Goal: Task Accomplishment & Management: Complete application form

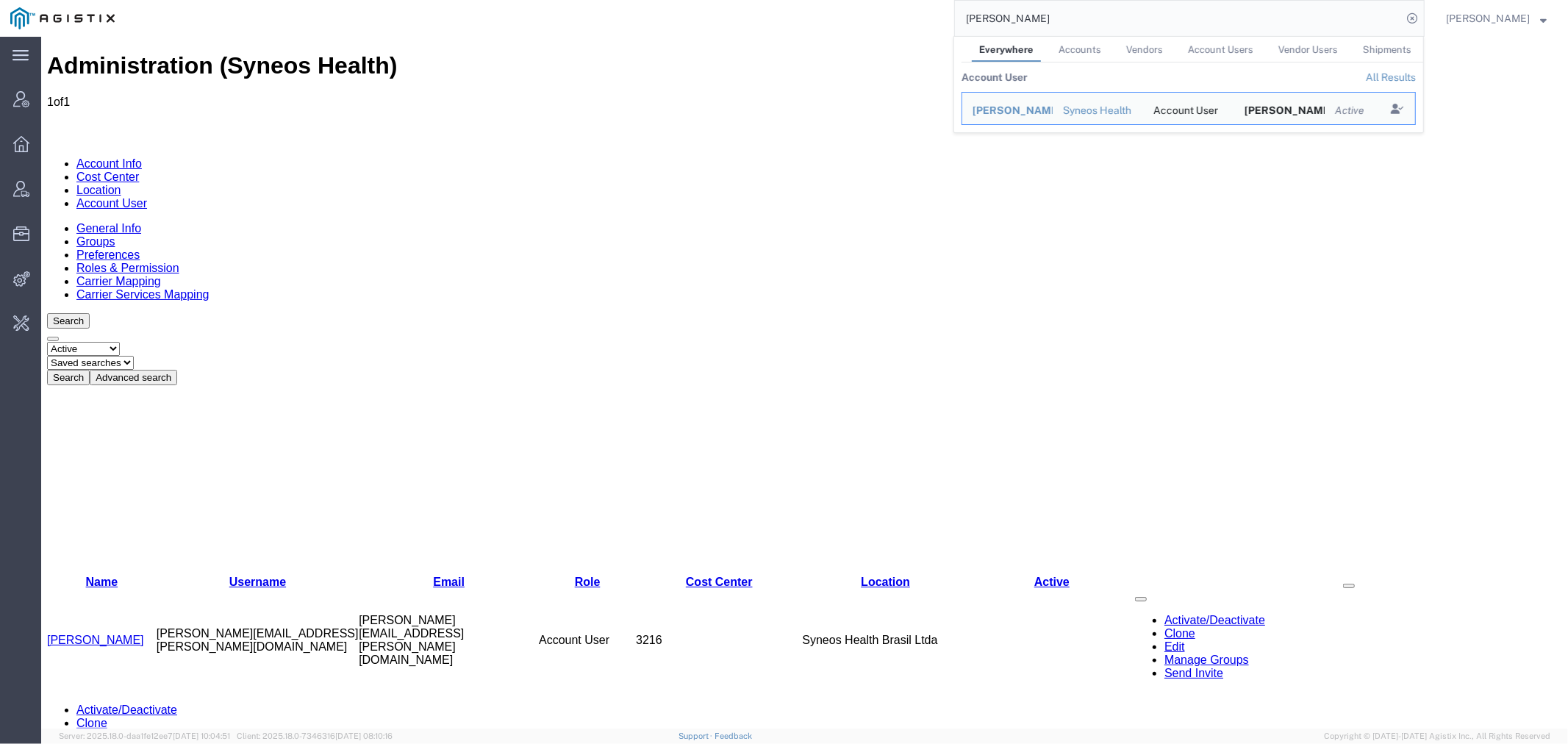
click at [921, 0] on div "[PERSON_NAME] Everywhere Accounts Vendors Account Users Vendor Users Shipments …" at bounding box center [775, 19] width 1299 height 37
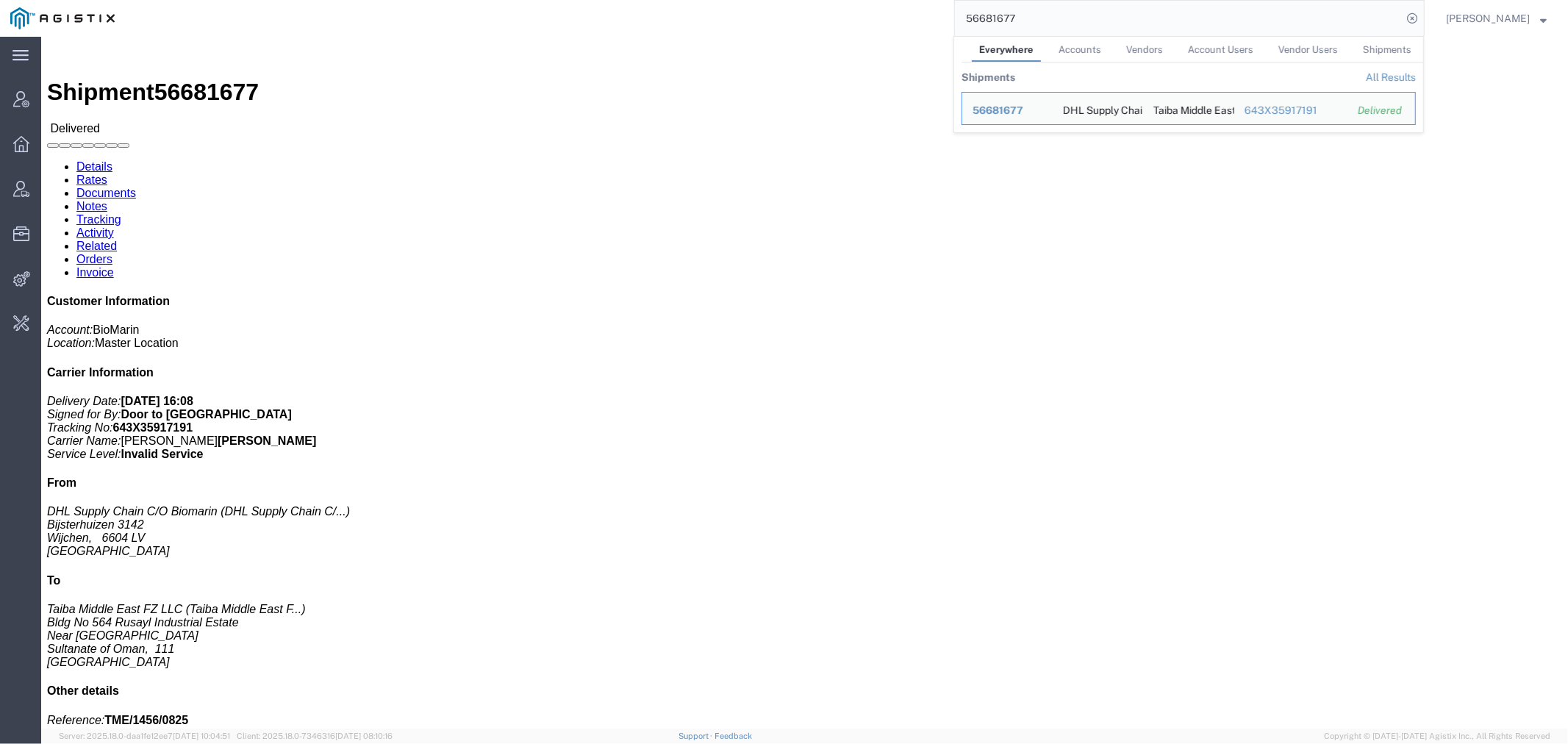
drag, startPoint x: 985, startPoint y: 19, endPoint x: 826, endPoint y: 25, distance: 159.1
click at [871, 19] on div "56681677 Everywhere Accounts Vendors Account Users Vendor Users Shipments Shipm…" at bounding box center [775, 19] width 1299 height 37
paste input "563484"
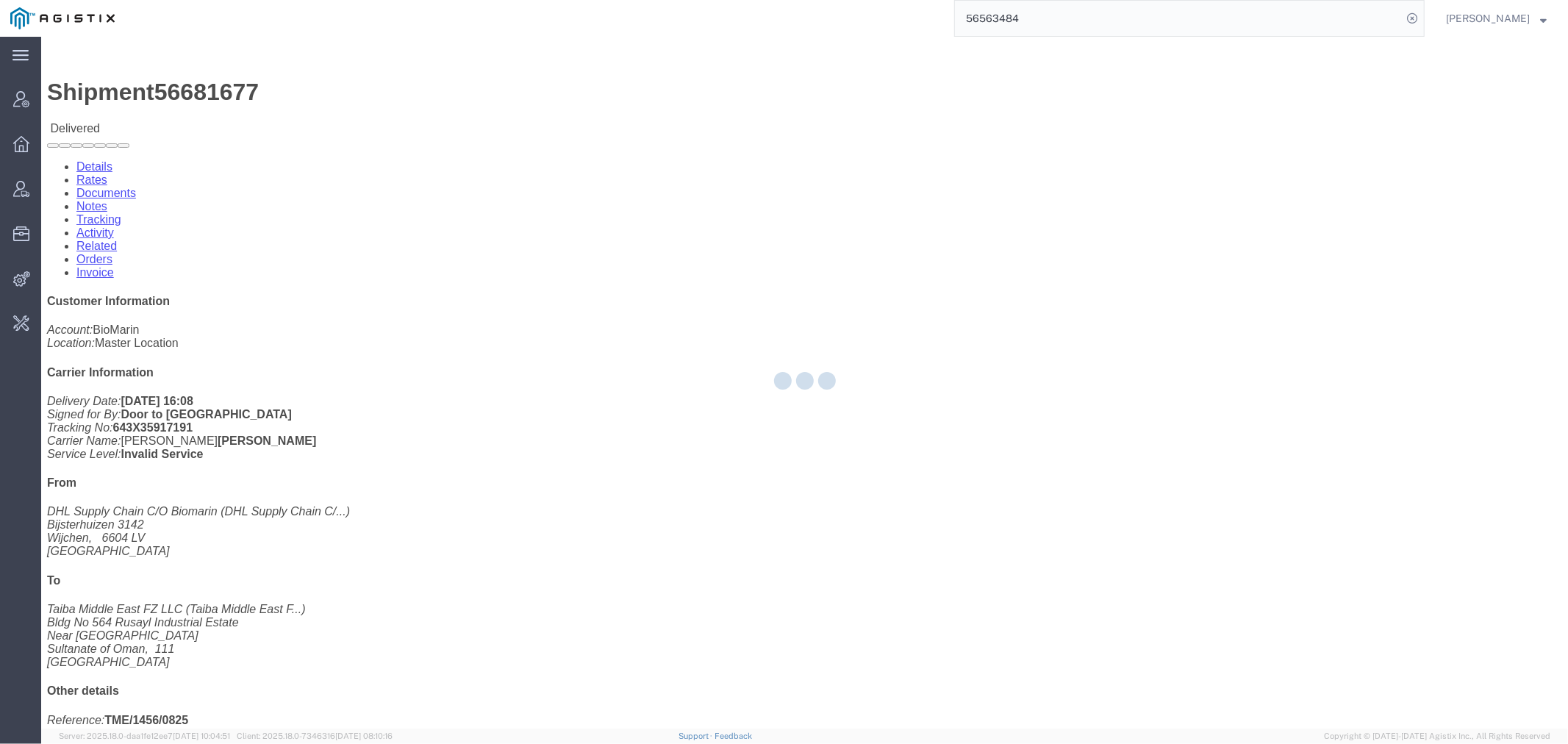
drag, startPoint x: 1064, startPoint y: 16, endPoint x: 824, endPoint y: 19, distance: 240.0
click at [828, 18] on div "56563484" at bounding box center [775, 19] width 1299 height 37
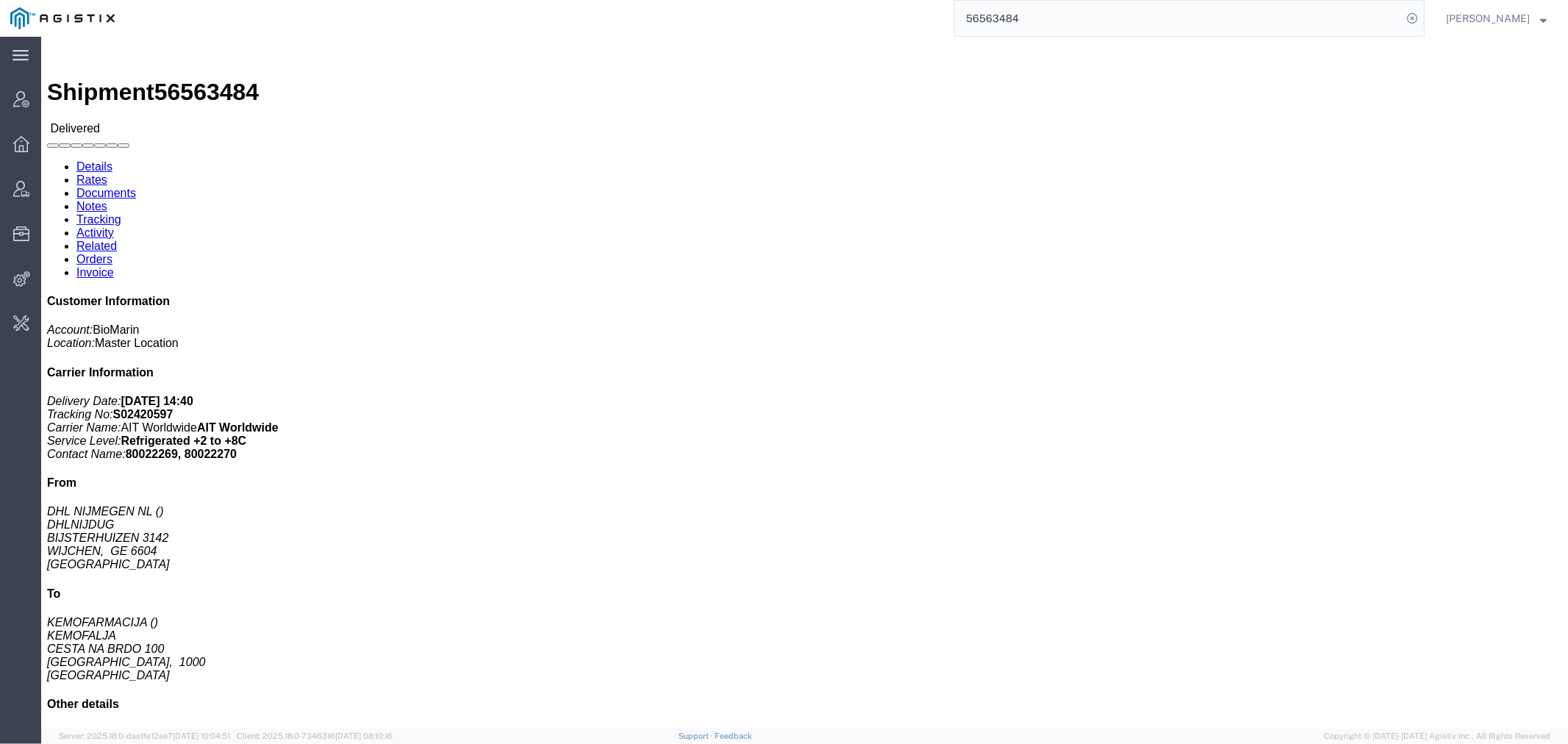
click p "Pieces: 0.00 Each"
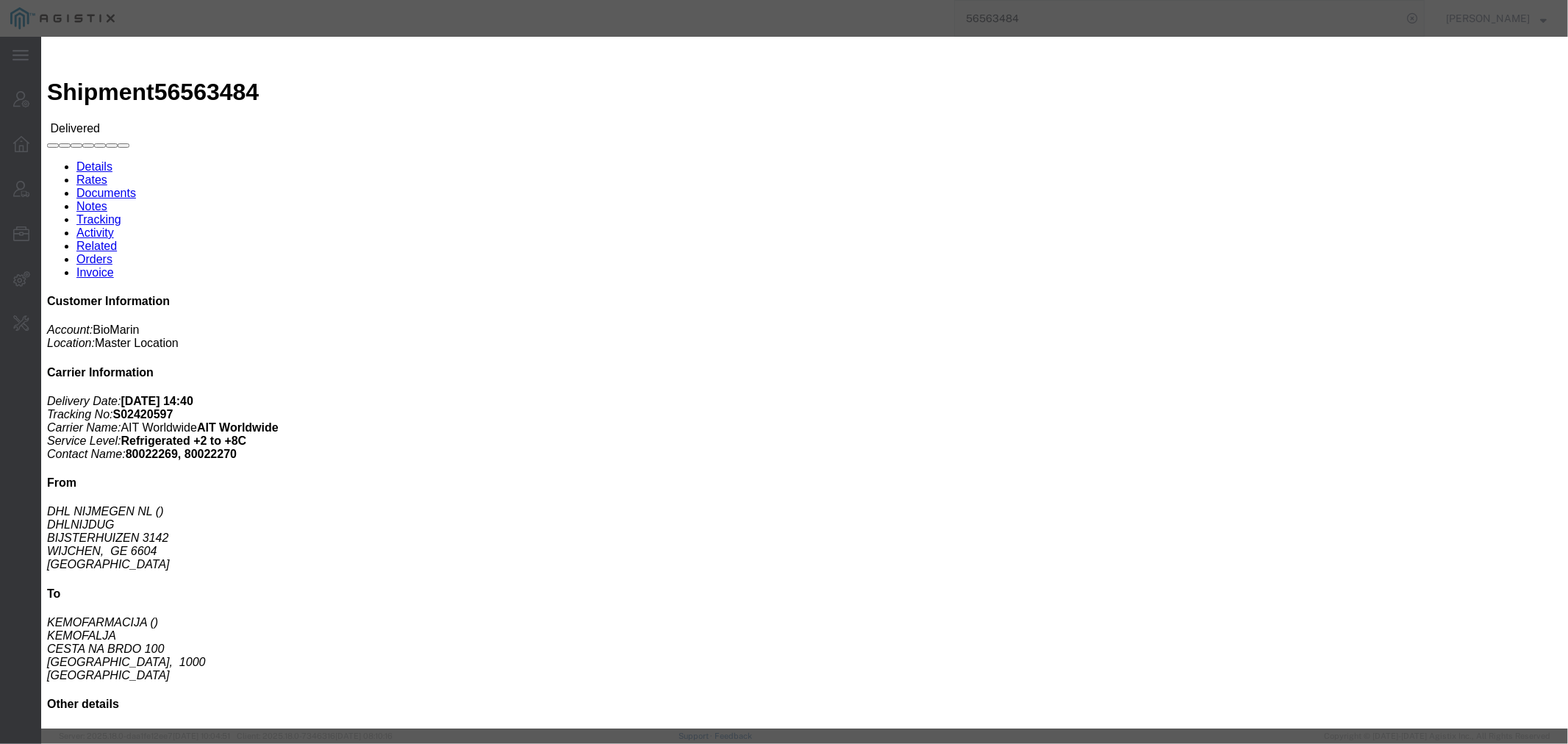
click h2
click icon "button"
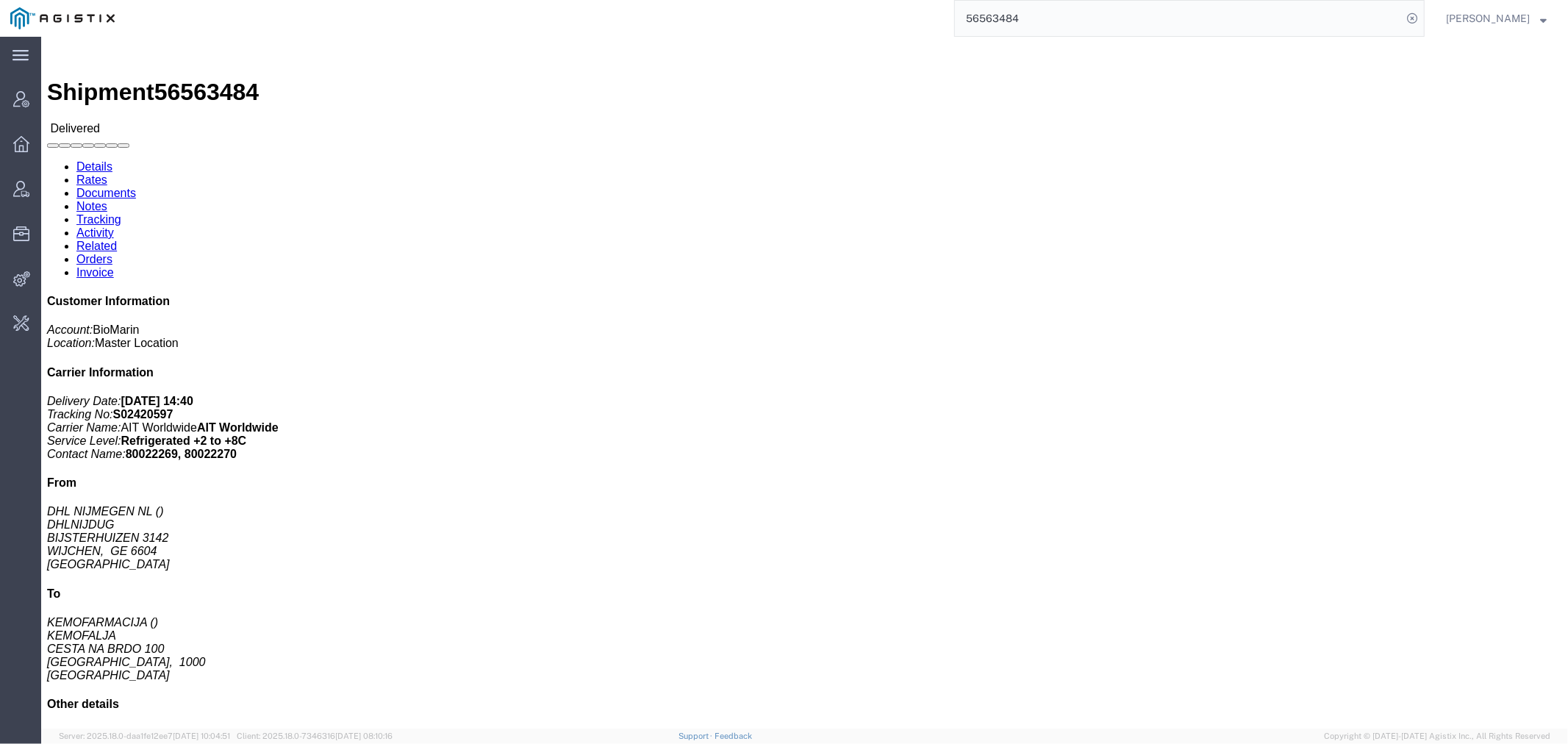
drag, startPoint x: 1058, startPoint y: 16, endPoint x: 832, endPoint y: 21, distance: 226.1
click at [851, 17] on div "56563484" at bounding box center [775, 19] width 1299 height 37
paste input "68369"
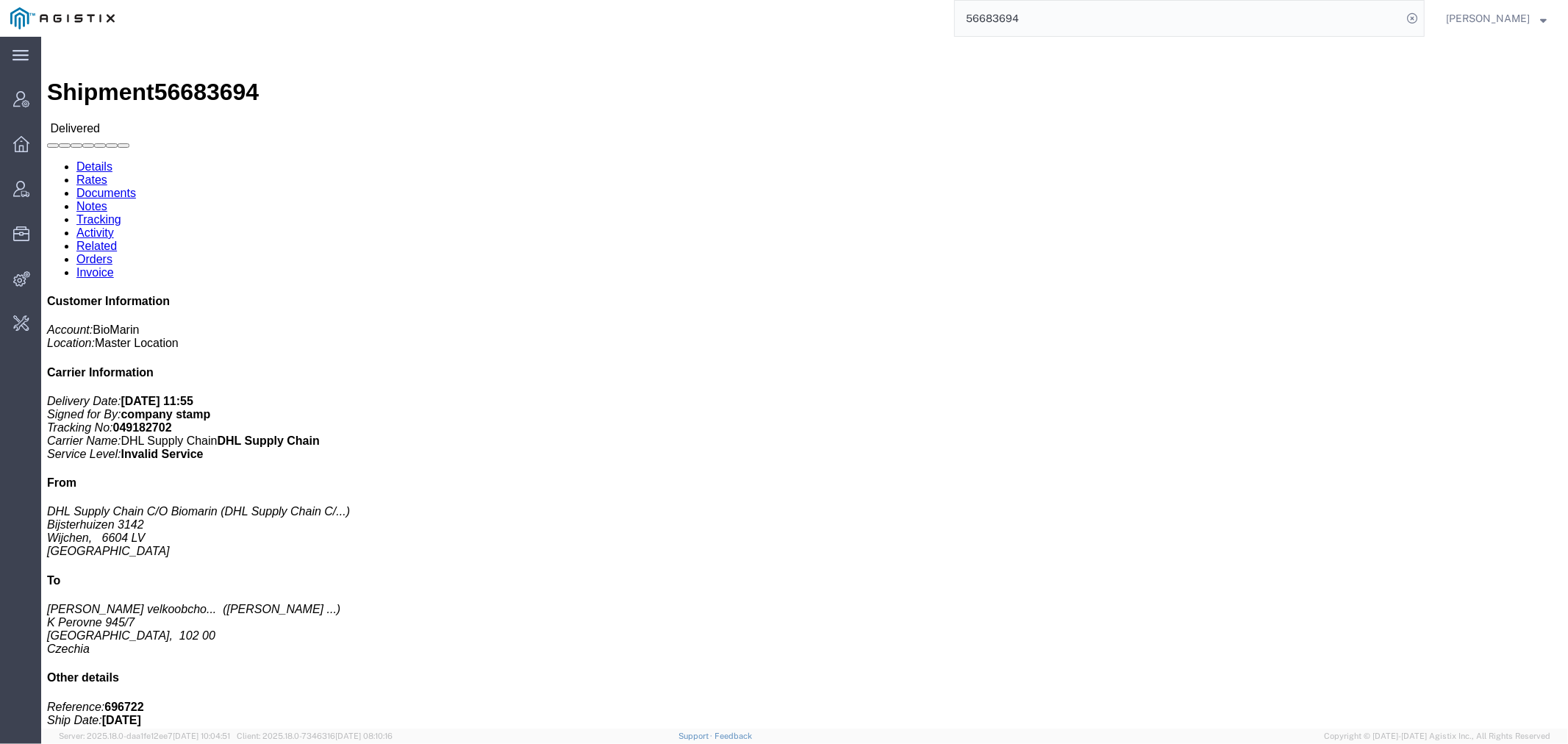
click p "Pieces: 10.00 Each"
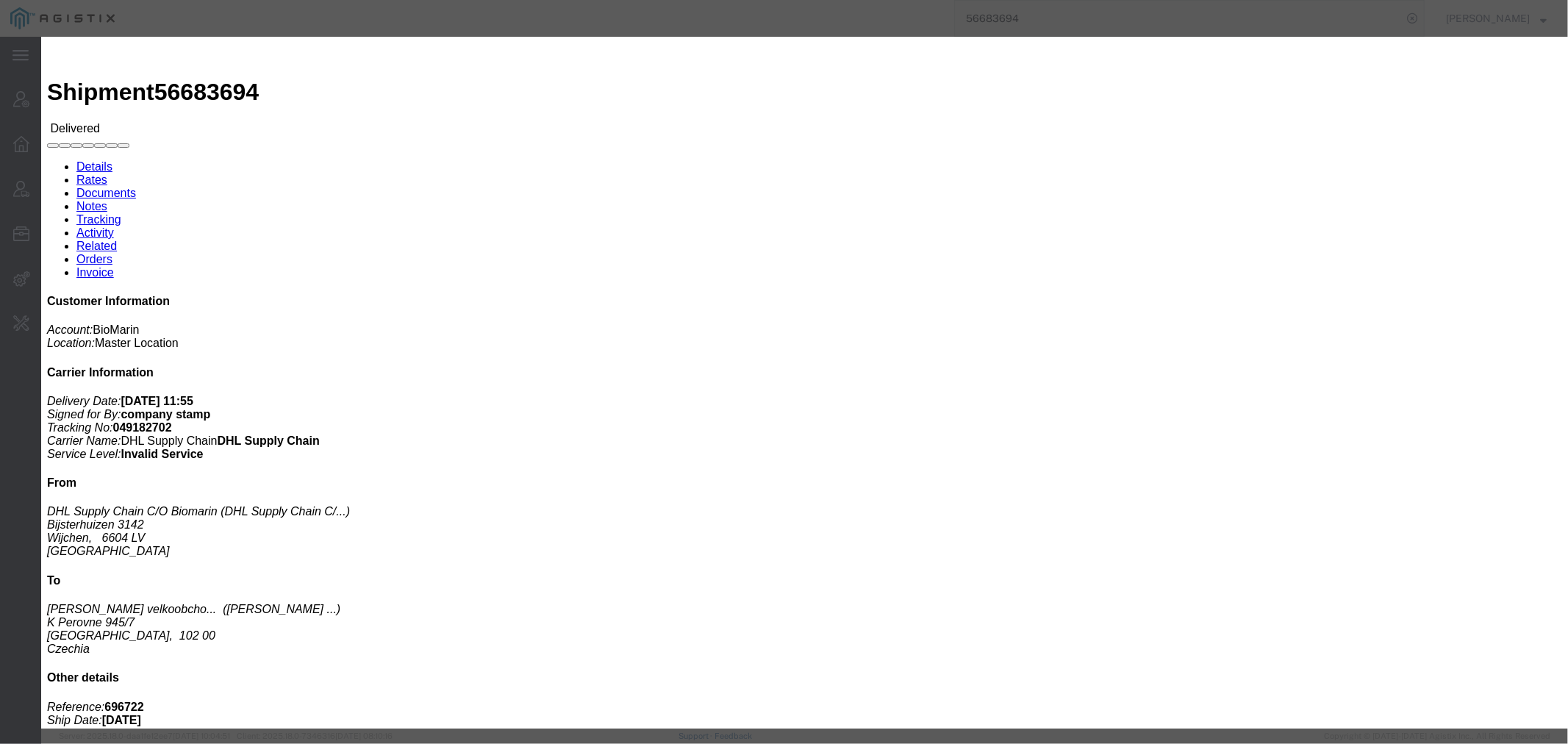
click icon "button"
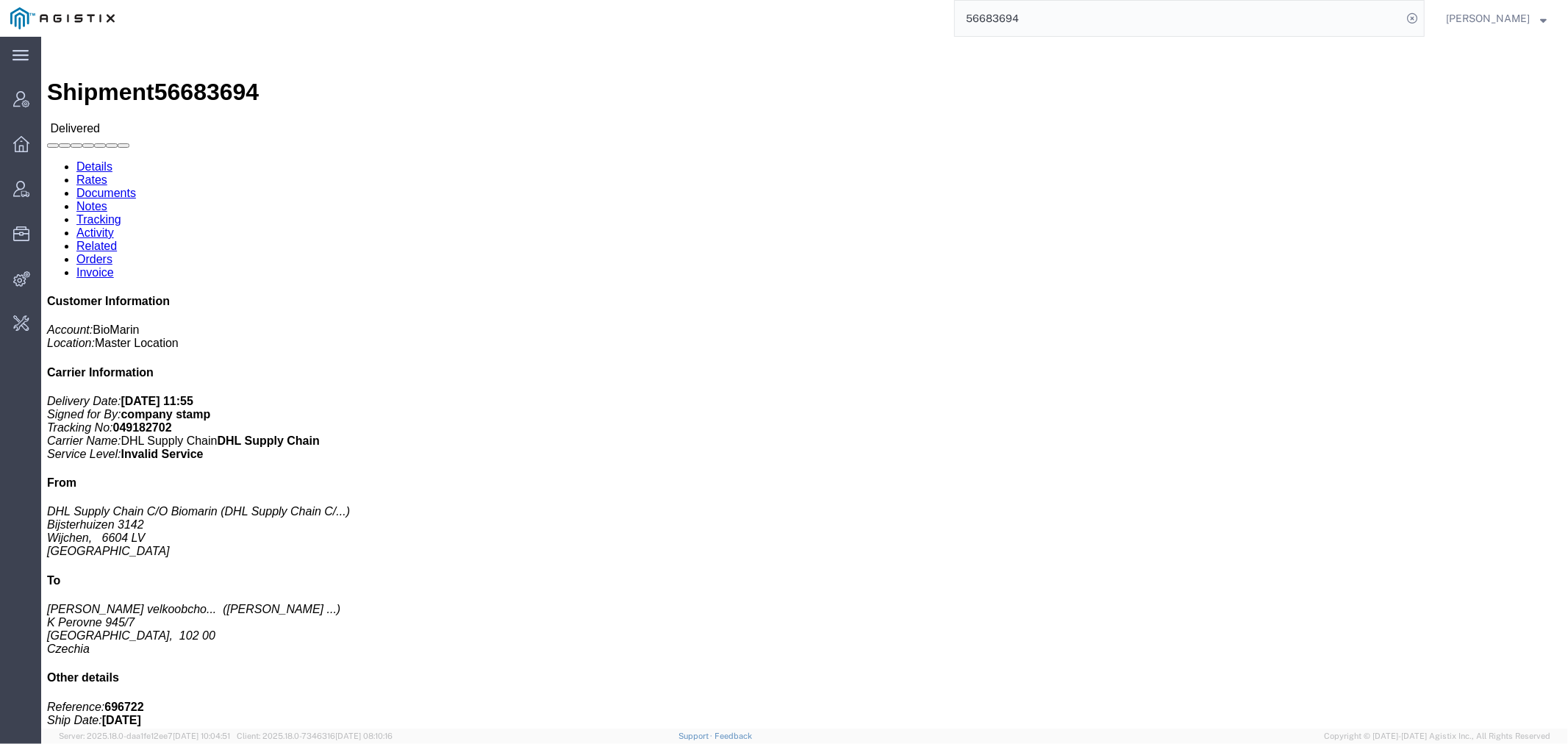
drag, startPoint x: 1061, startPoint y: 21, endPoint x: 880, endPoint y: 28, distance: 181.1
click at [950, 20] on div "56683694" at bounding box center [775, 19] width 1299 height 37
paste input "6"
drag, startPoint x: 850, startPoint y: 22, endPoint x: 734, endPoint y: 22, distance: 116.0
click at [816, 22] on div "56683696" at bounding box center [775, 19] width 1299 height 37
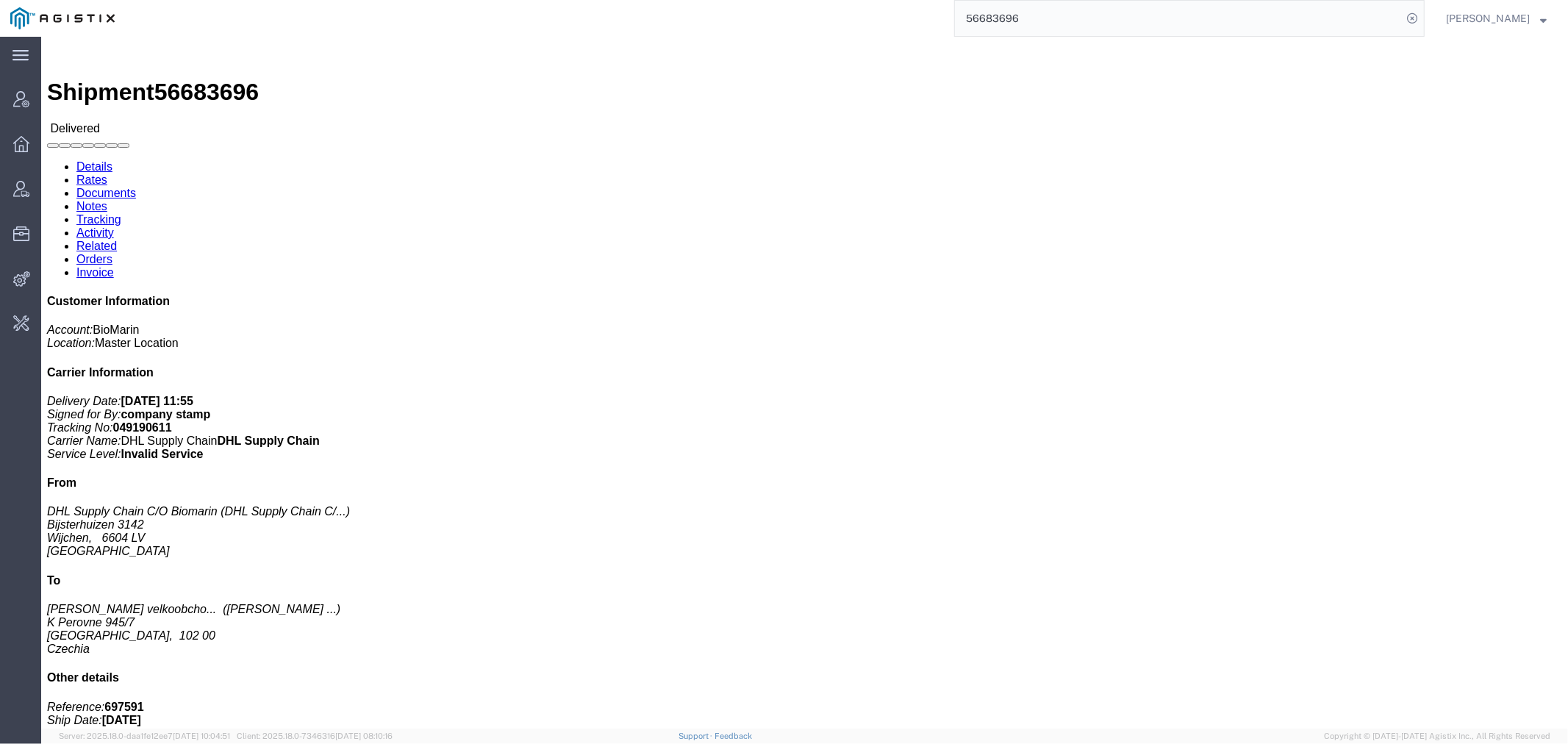
paste input "3"
drag, startPoint x: 1050, startPoint y: 11, endPoint x: 648, endPoint y: 42, distance: 403.2
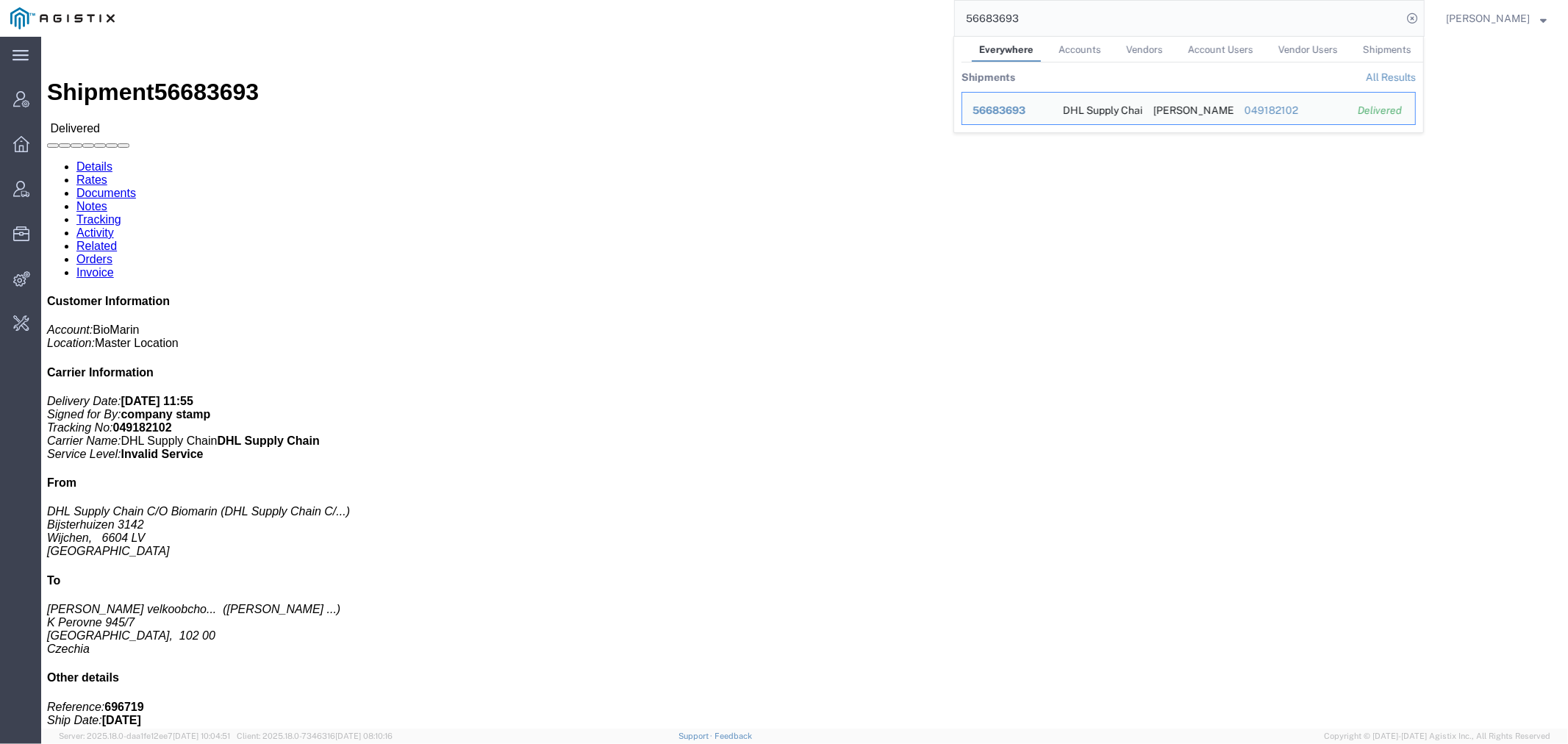
paste input "5"
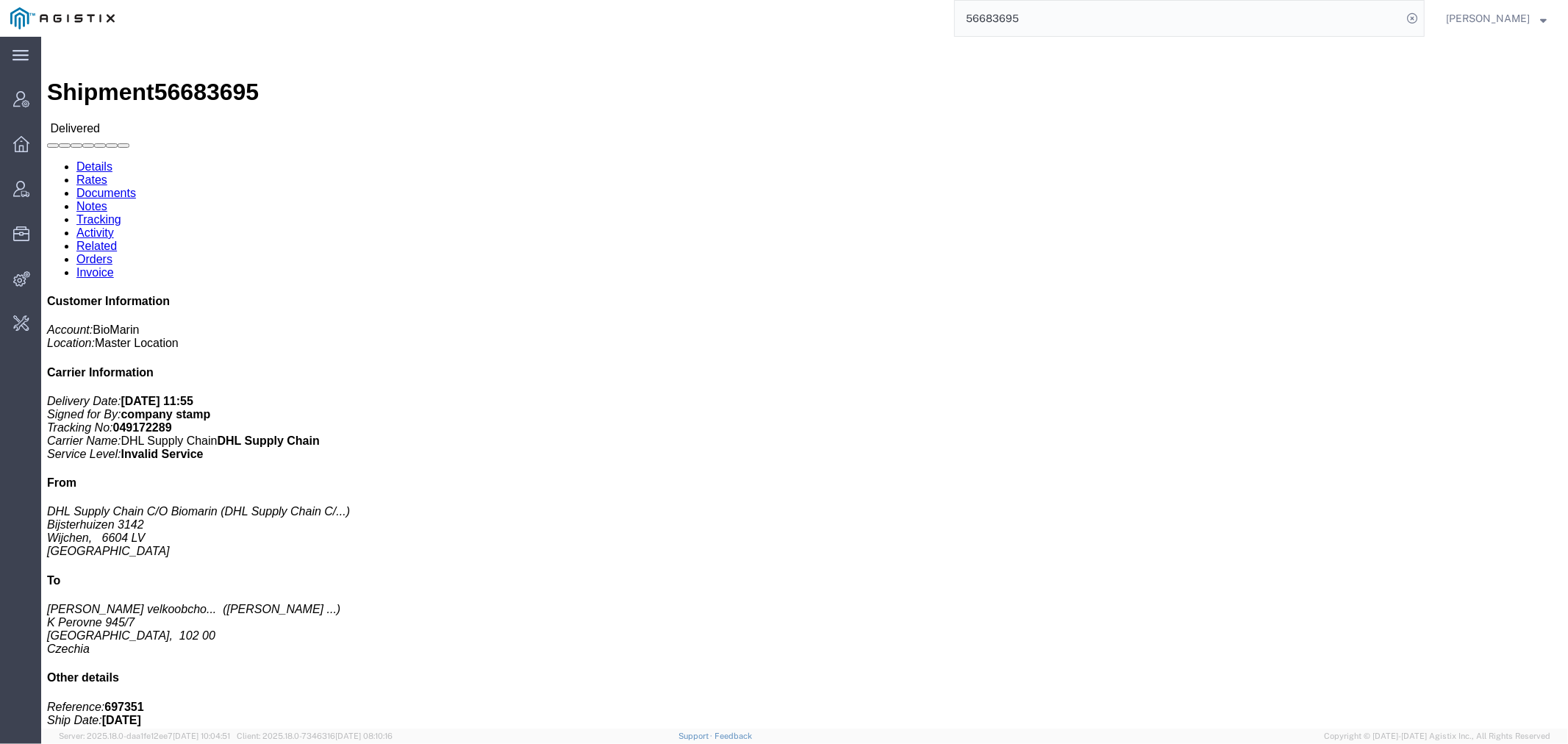
drag, startPoint x: 1067, startPoint y: 17, endPoint x: 673, endPoint y: 18, distance: 394.0
click at [773, 17] on div "56683695" at bounding box center [775, 19] width 1299 height 37
paste input "1550"
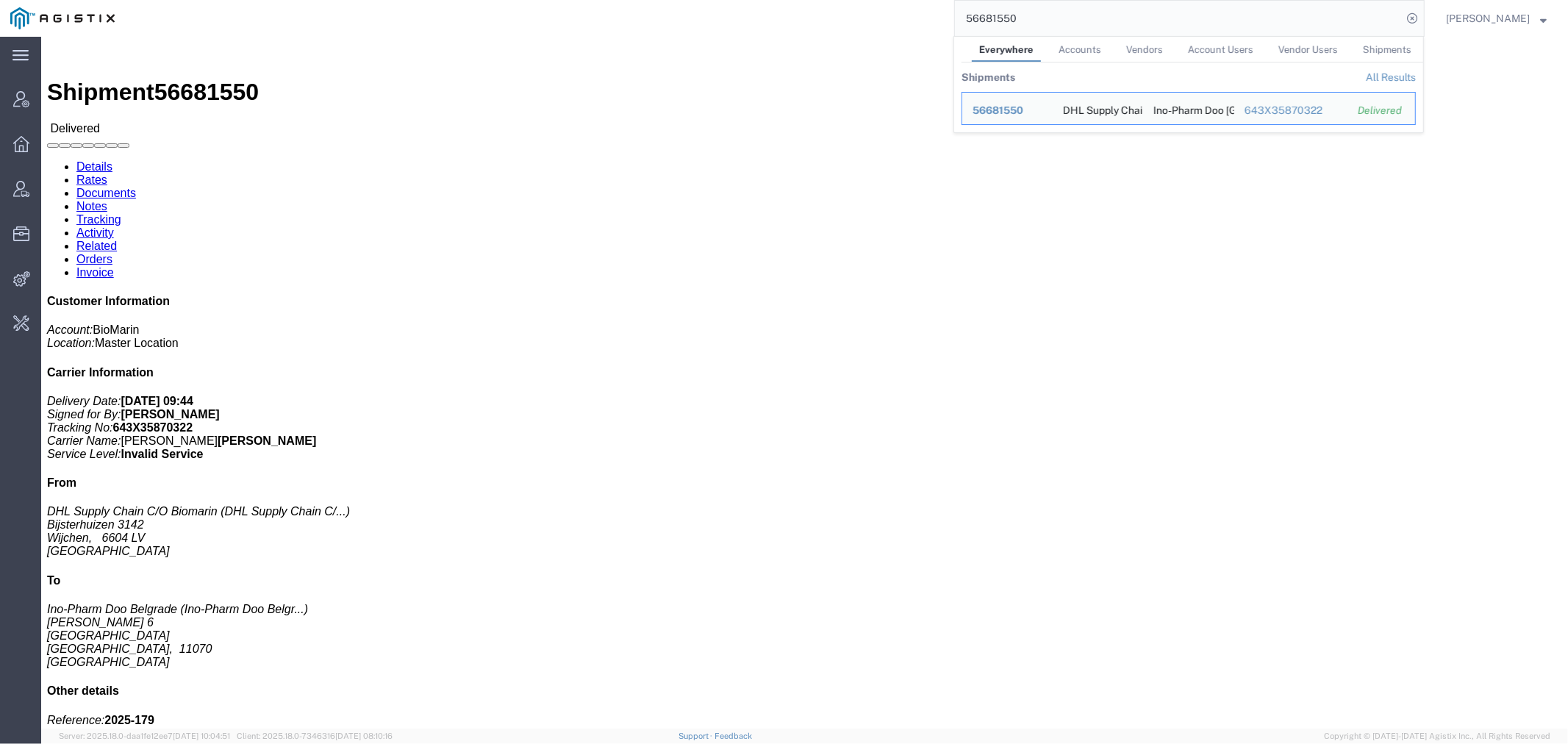
drag, startPoint x: 1051, startPoint y: 28, endPoint x: 784, endPoint y: -2, distance: 268.7
click at [784, 0] on html "main_menu Created with Sketch. Collapse Menu Account Manager Overview Vendor Ma…" at bounding box center [784, 372] width 1568 height 744
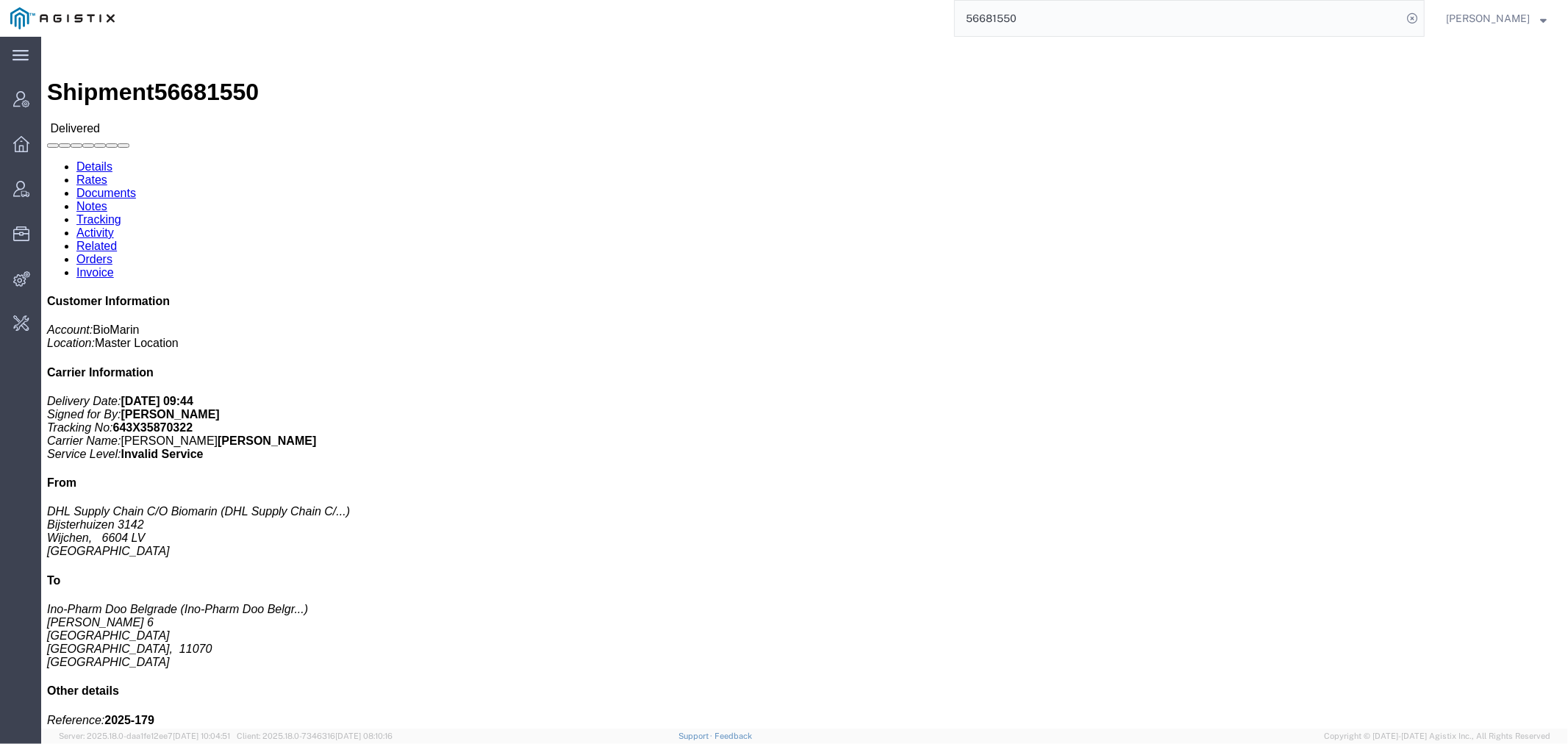
paste input "21805"
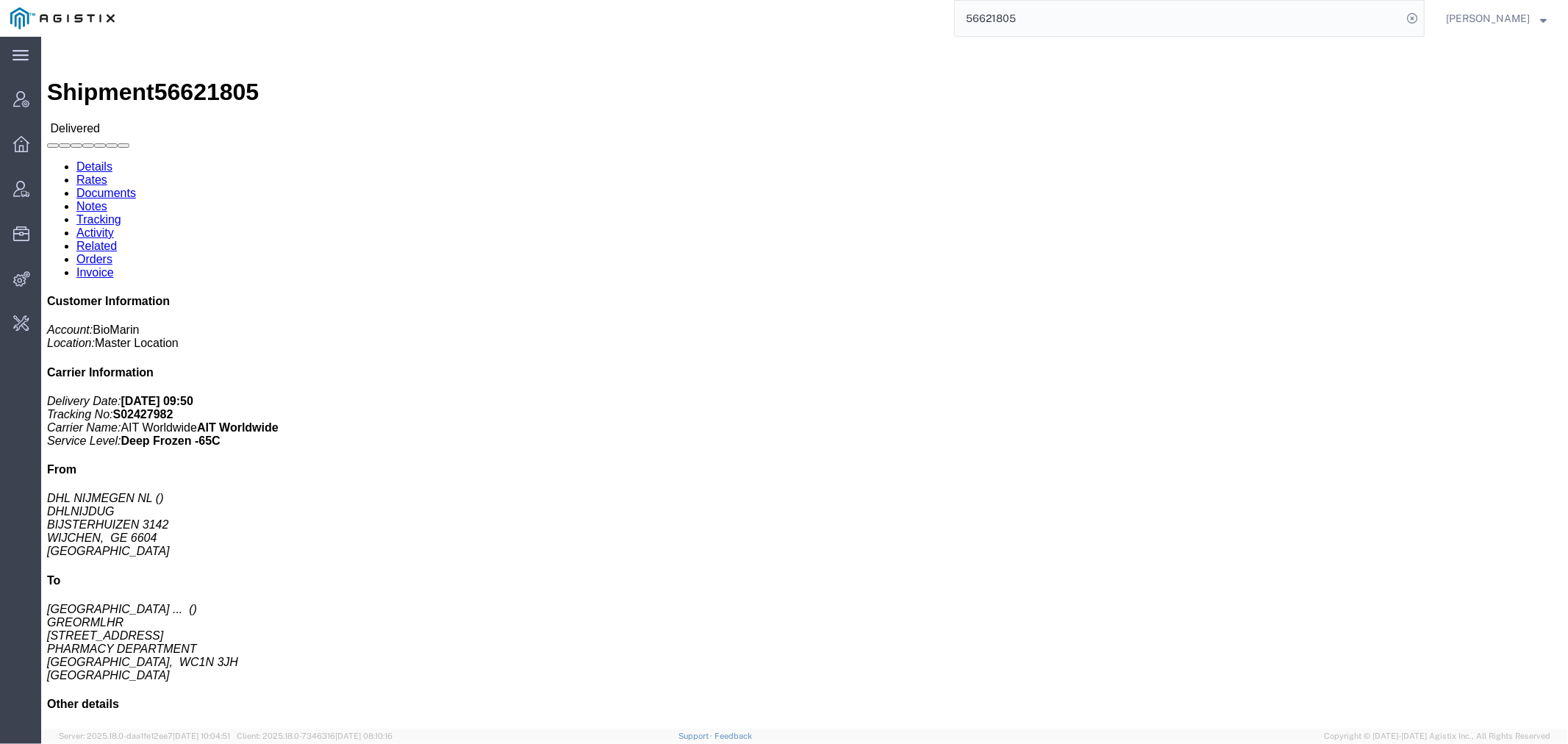
click p "Pieces: 1.00 Each"
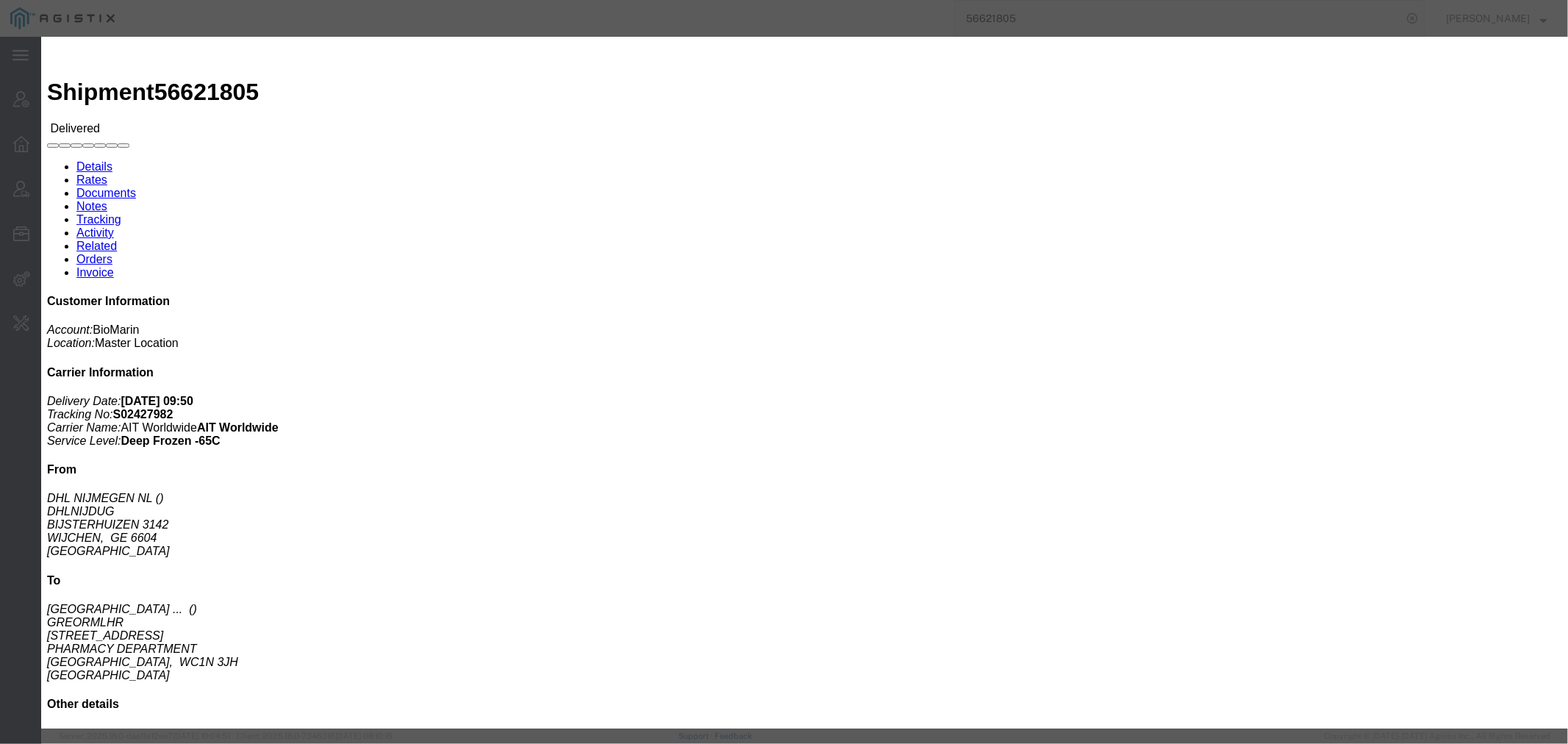
click div
click icon "button"
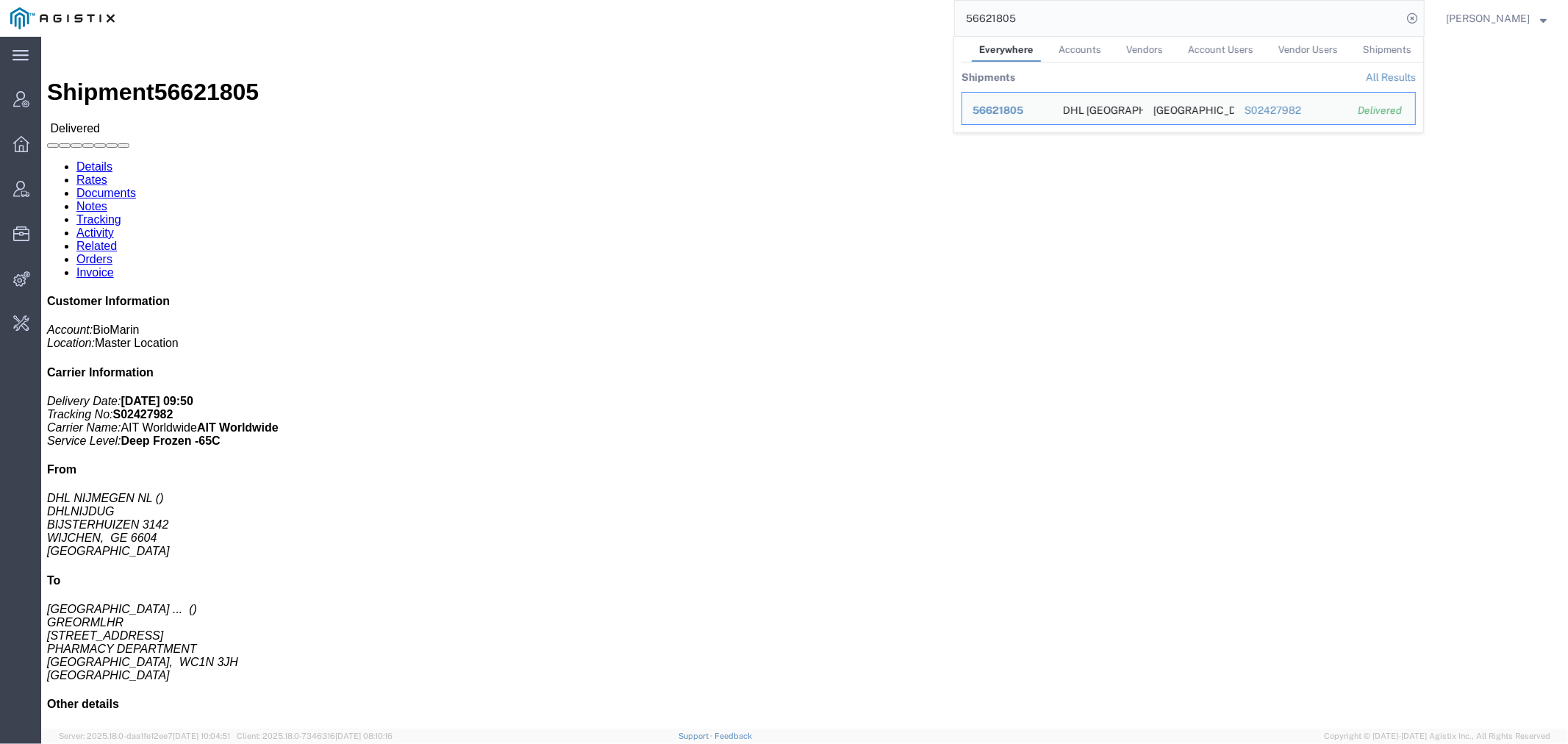
drag, startPoint x: 907, startPoint y: 0, endPoint x: 840, endPoint y: 22, distance: 70.5
click at [847, 12] on div "56621805 Everywhere Accounts Vendors Account Users Vendor Users Shipments Shipm…" at bounding box center [775, 19] width 1299 height 37
paste input "81550"
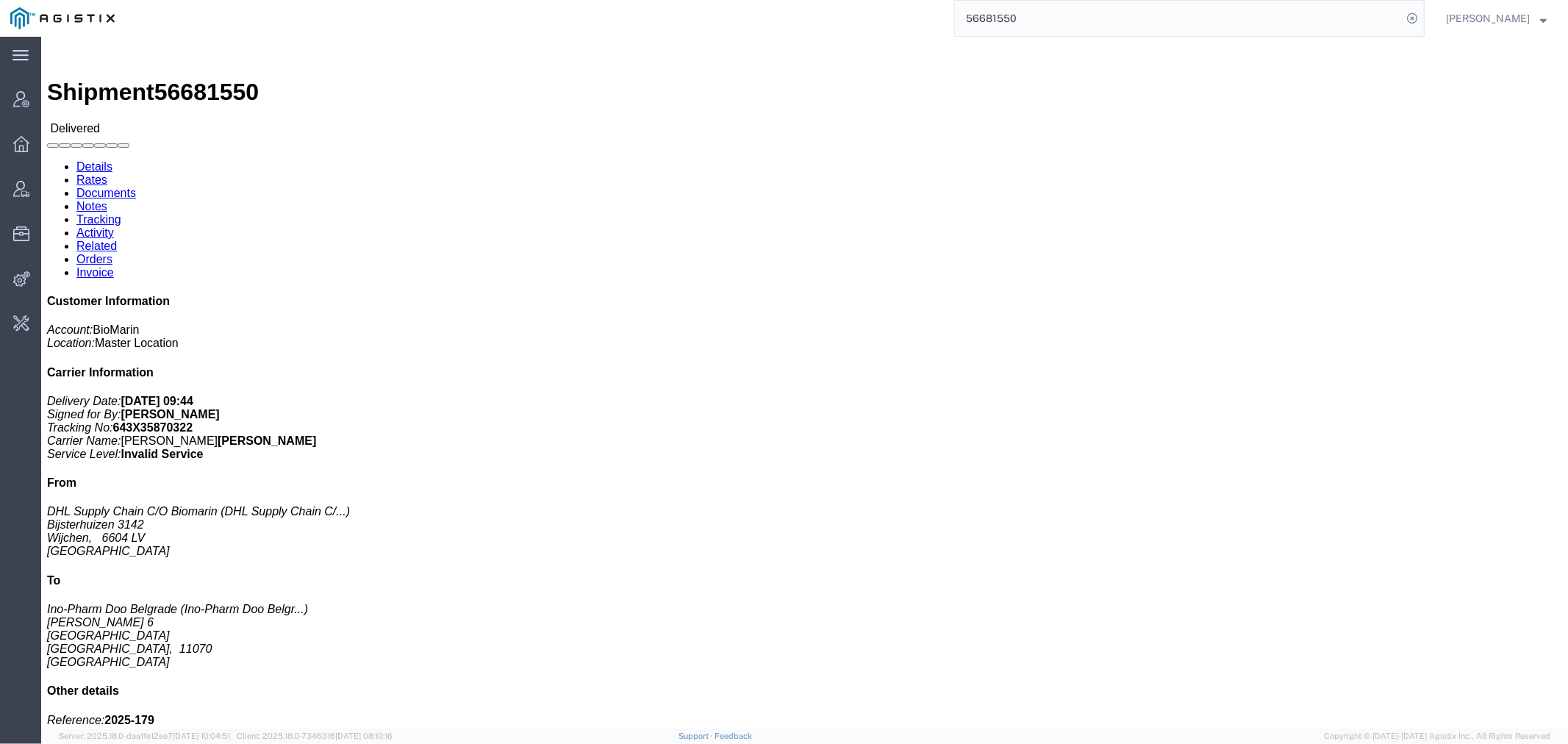
drag, startPoint x: 1055, startPoint y: 18, endPoint x: 842, endPoint y: 19, distance: 213.0
click at [857, 15] on div "56681550" at bounding box center [775, 19] width 1299 height 37
paste input "372"
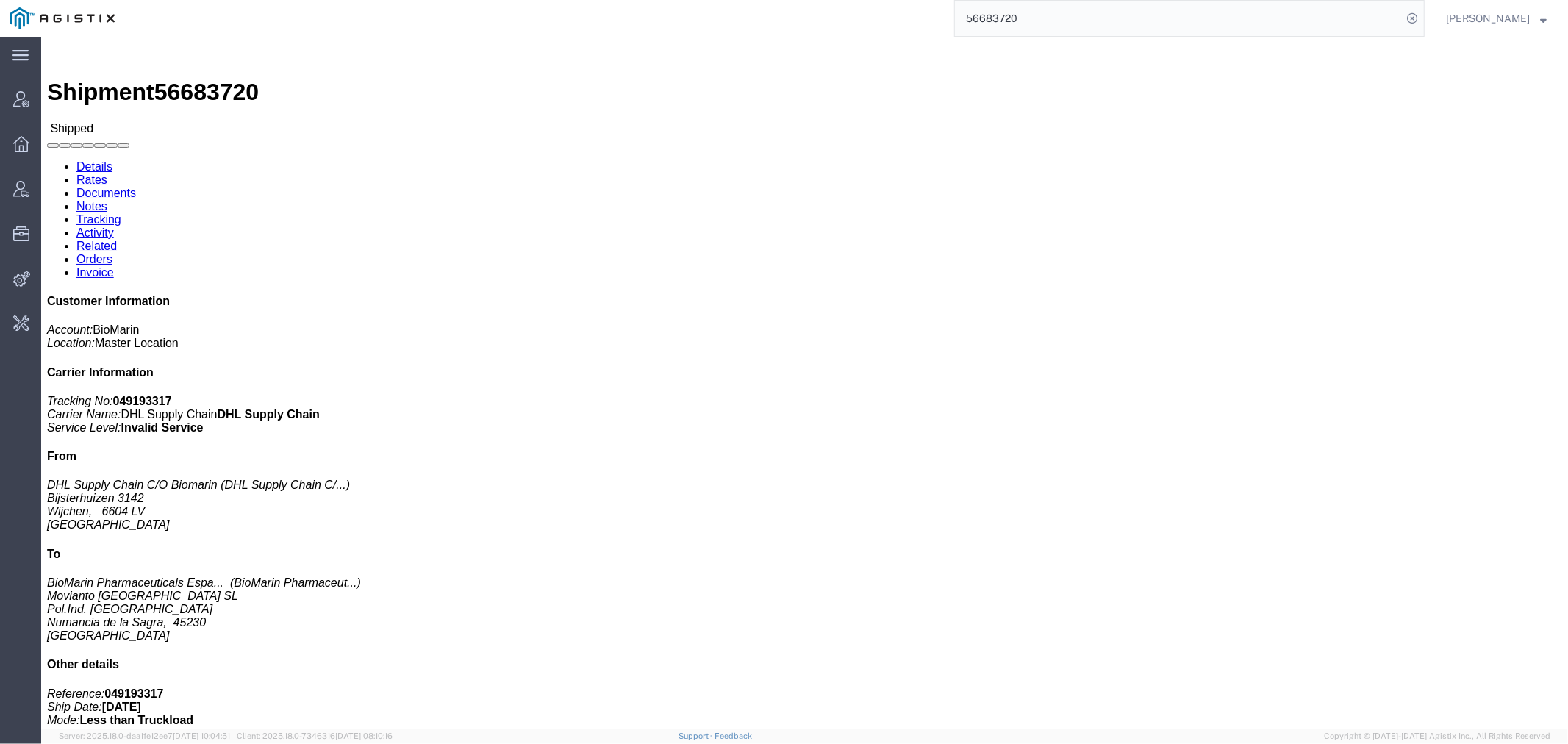
click p "Total value: USD"
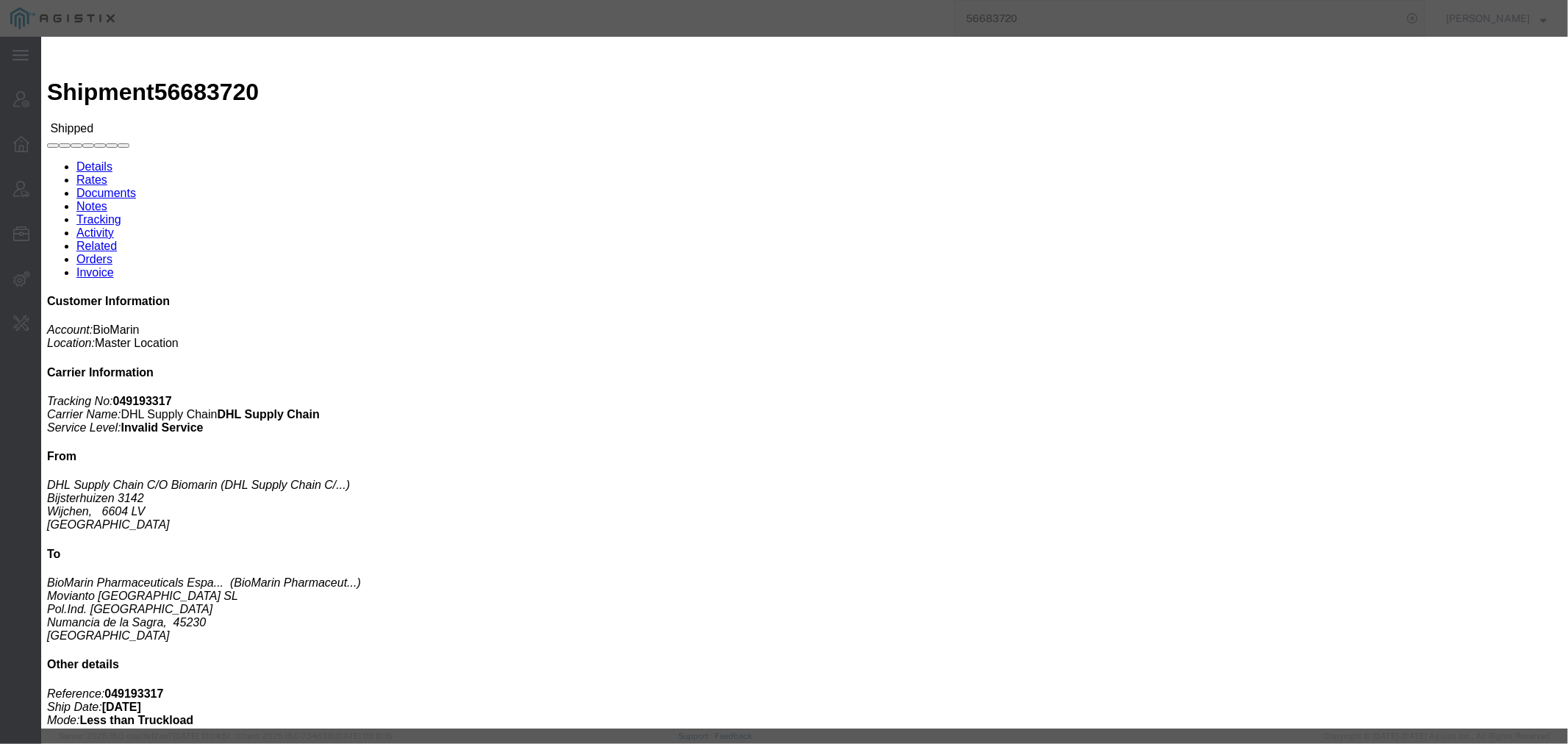
click h2
click icon "button"
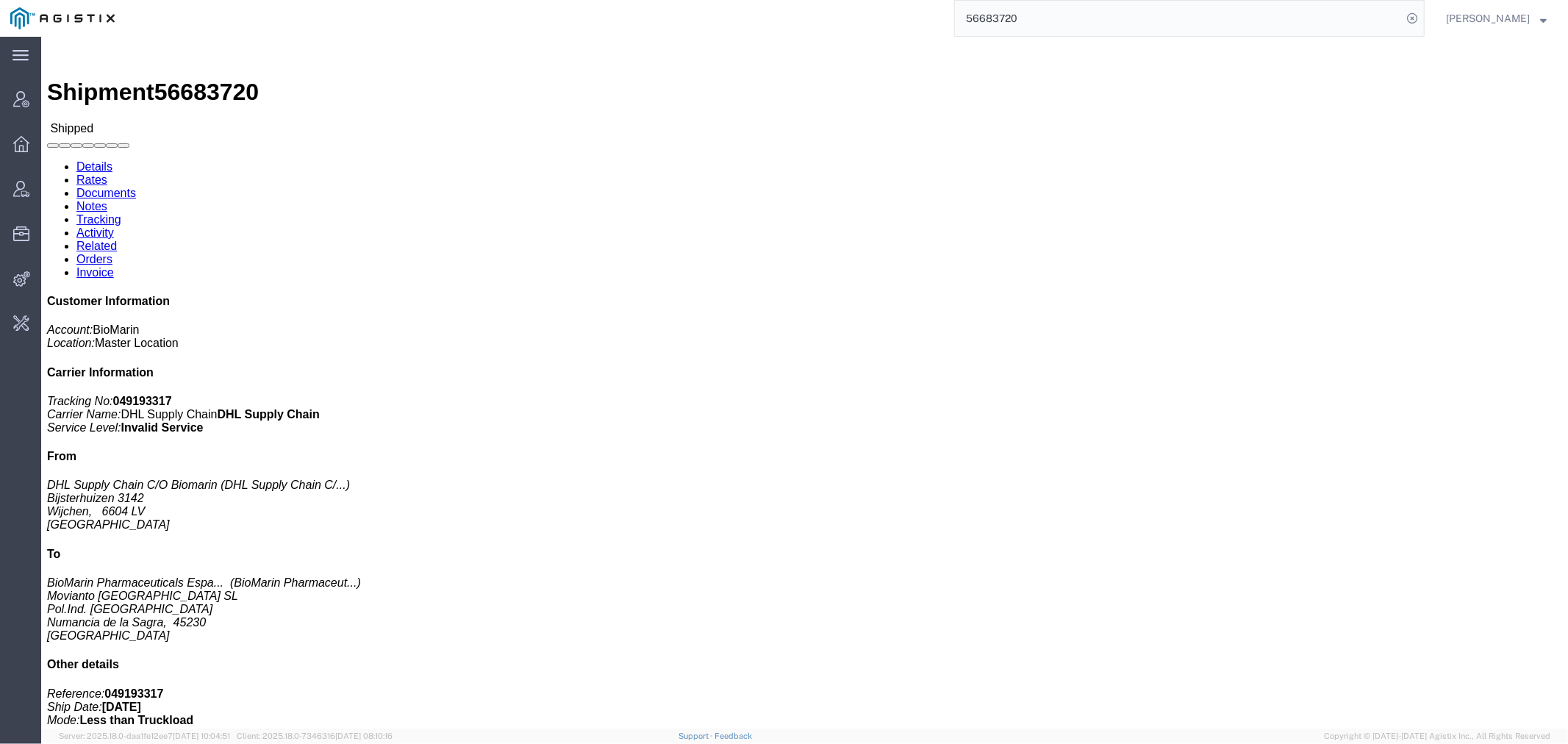
drag, startPoint x: 865, startPoint y: 22, endPoint x: 816, endPoint y: 22, distance: 49.0
click at [824, 22] on div "56683720" at bounding box center [775, 19] width 1299 height 37
paste input "19"
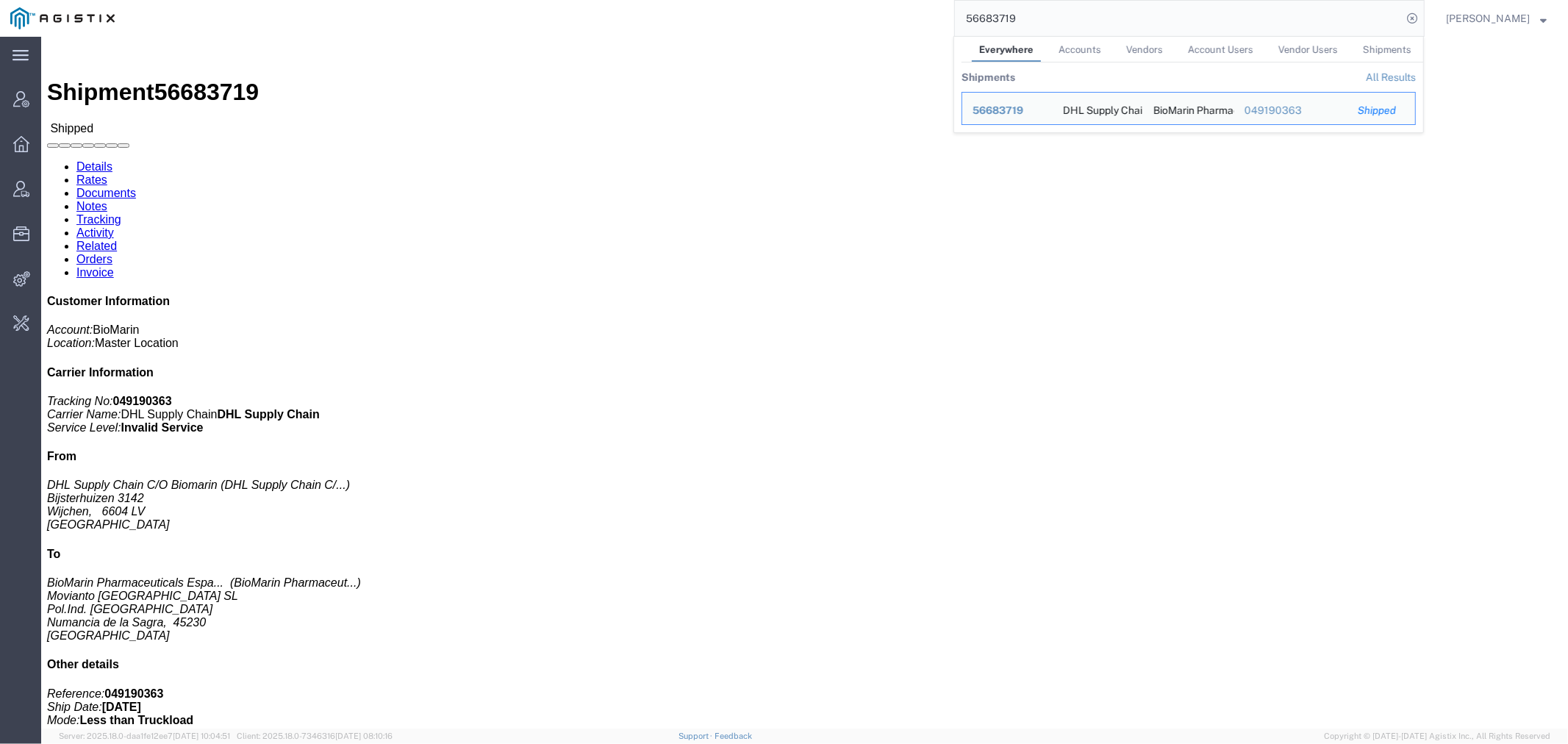
drag, startPoint x: 1059, startPoint y: 19, endPoint x: 767, endPoint y: 19, distance: 292.0
click at [840, 19] on div "56683719 Everywhere Accounts Vendors Account Users Vendor Users Shipments Shipm…" at bounding box center [775, 19] width 1299 height 37
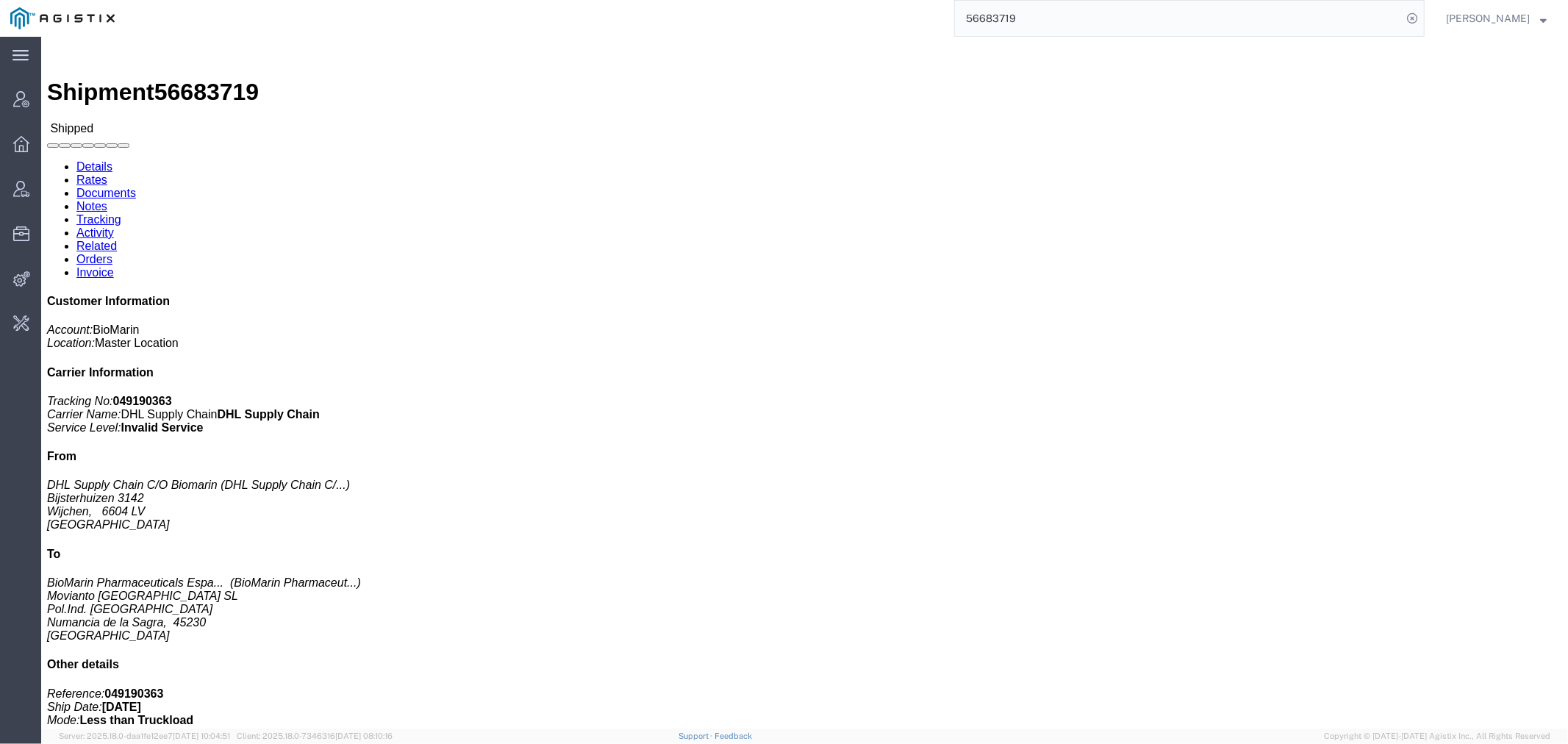
paste input "99115"
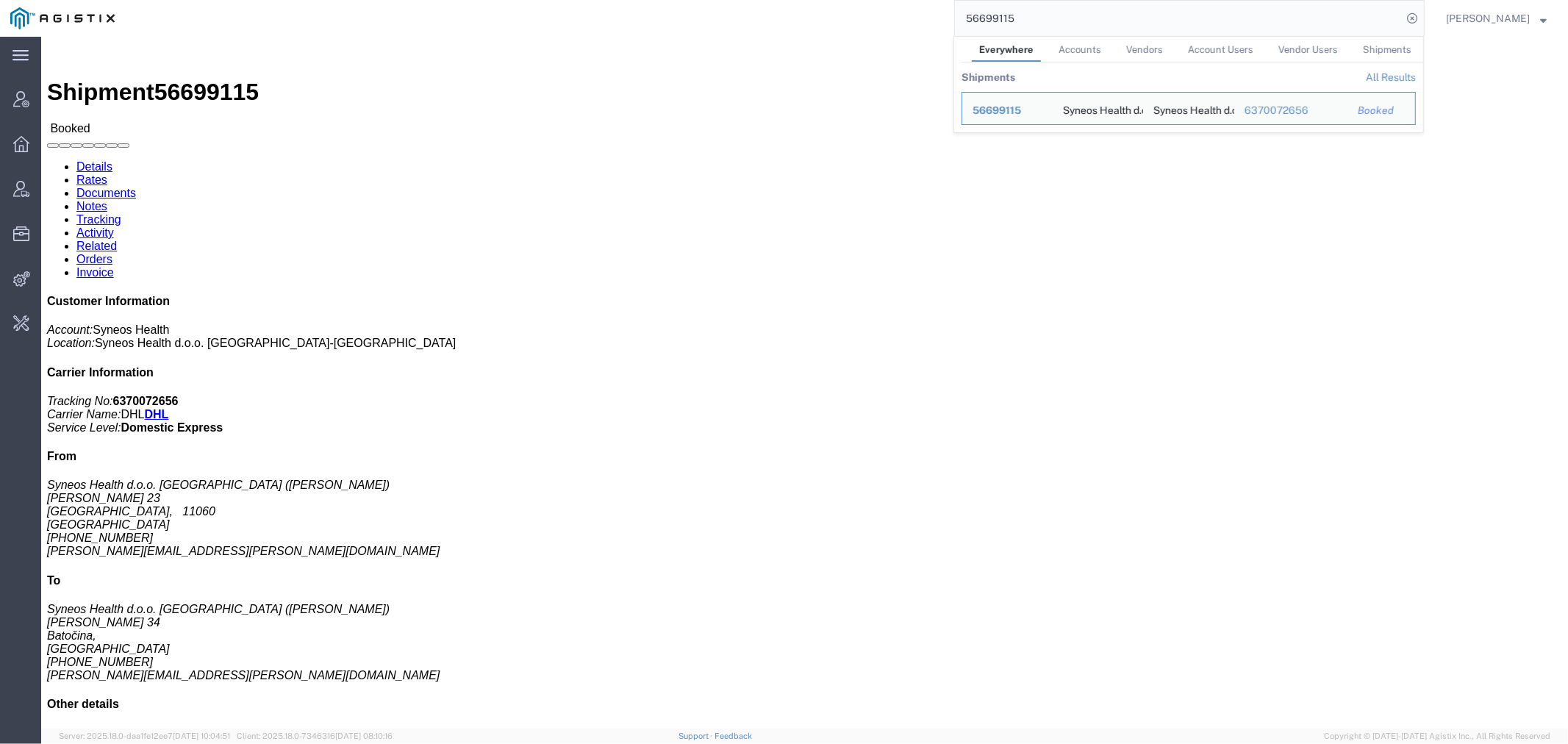
drag, startPoint x: 1049, startPoint y: 22, endPoint x: 658, endPoint y: 34, distance: 391.2
click at [667, 32] on div "56699115 Everywhere Accounts Vendors Account Users Vendor Users Shipments Shipm…" at bounding box center [775, 19] width 1299 height 37
paste input "274"
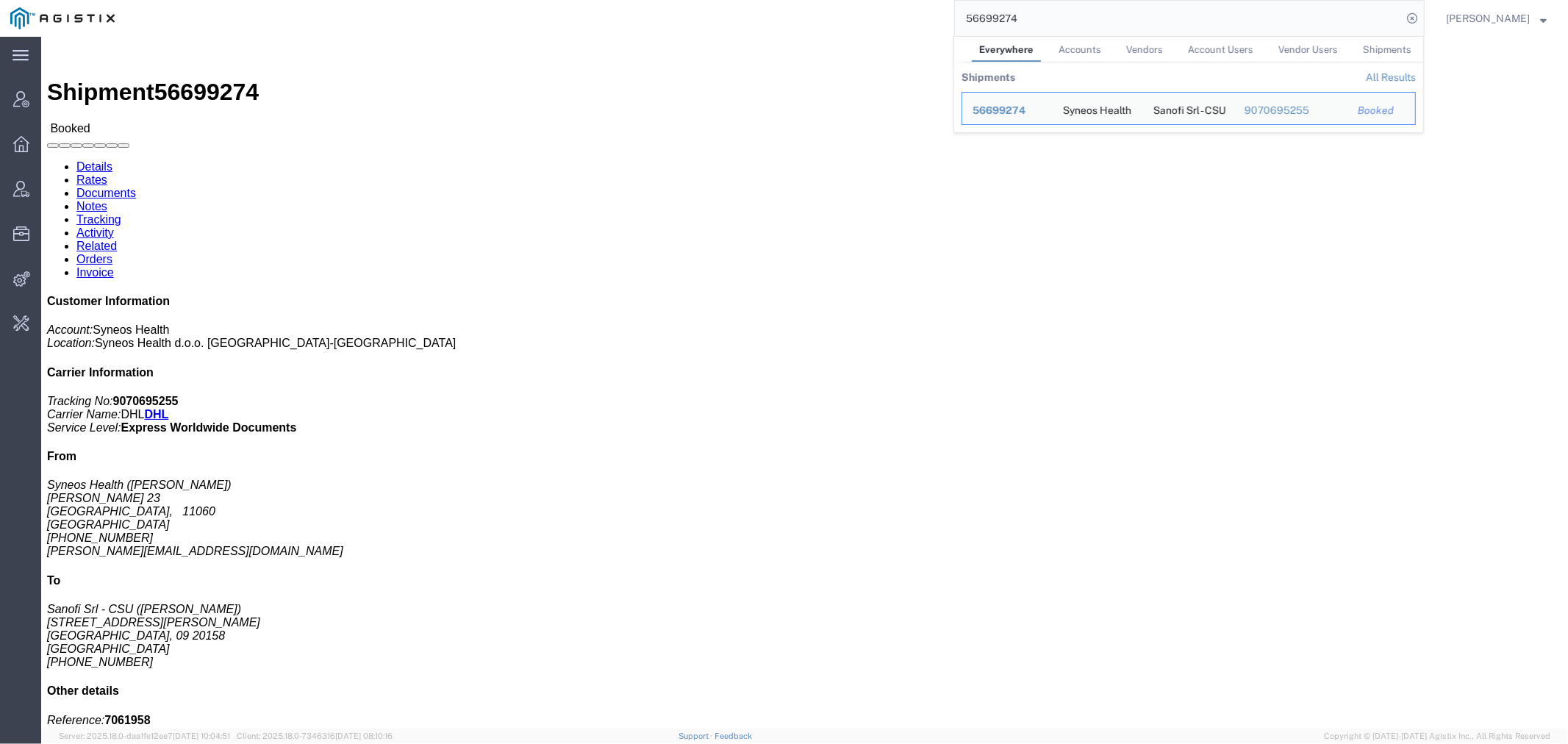
drag, startPoint x: 1071, startPoint y: 23, endPoint x: 664, endPoint y: 30, distance: 407.1
click at [738, 23] on div "56699274 Everywhere Accounts Vendors Account Users Vendor Users Shipments Shipm…" at bounding box center [775, 19] width 1299 height 37
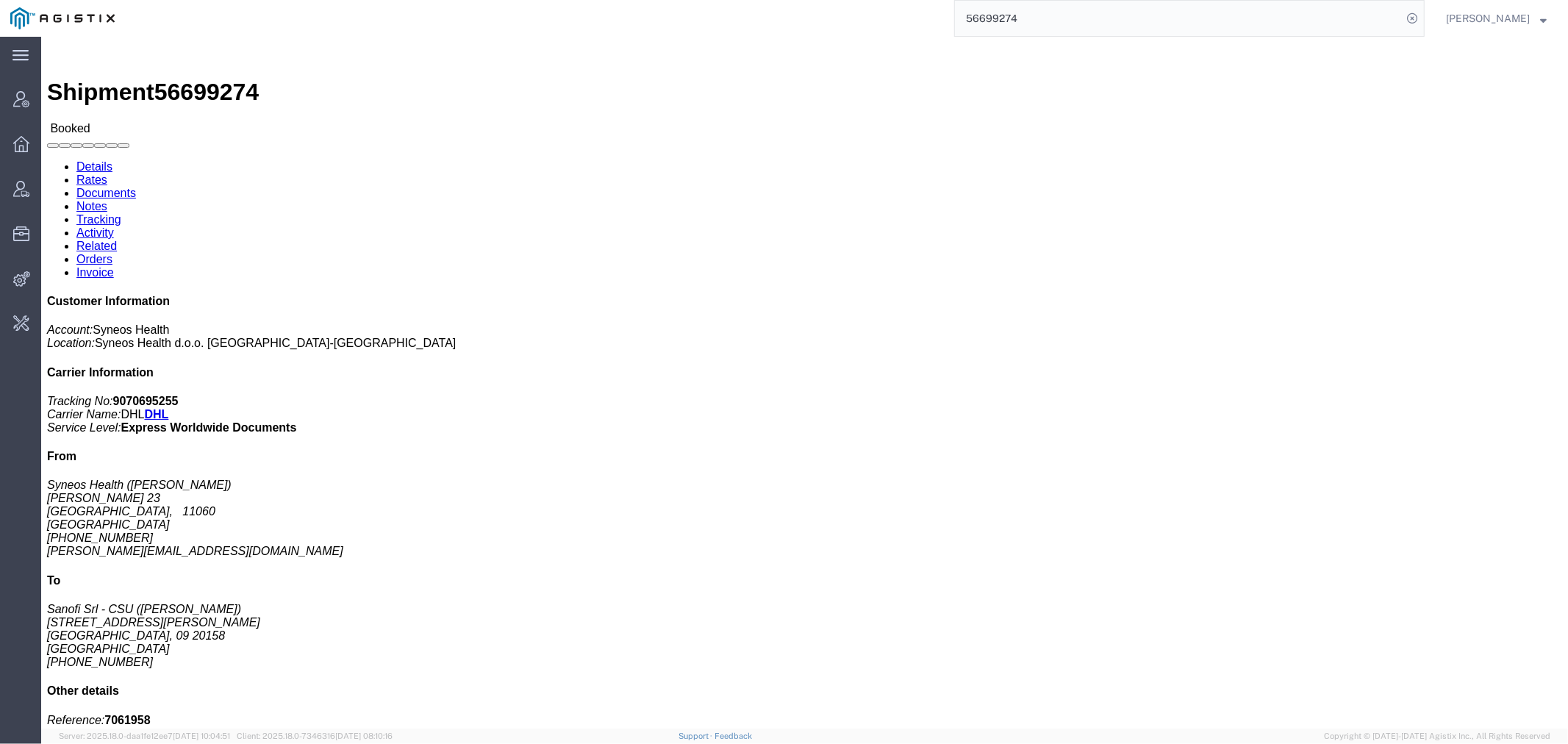
paste input "8882"
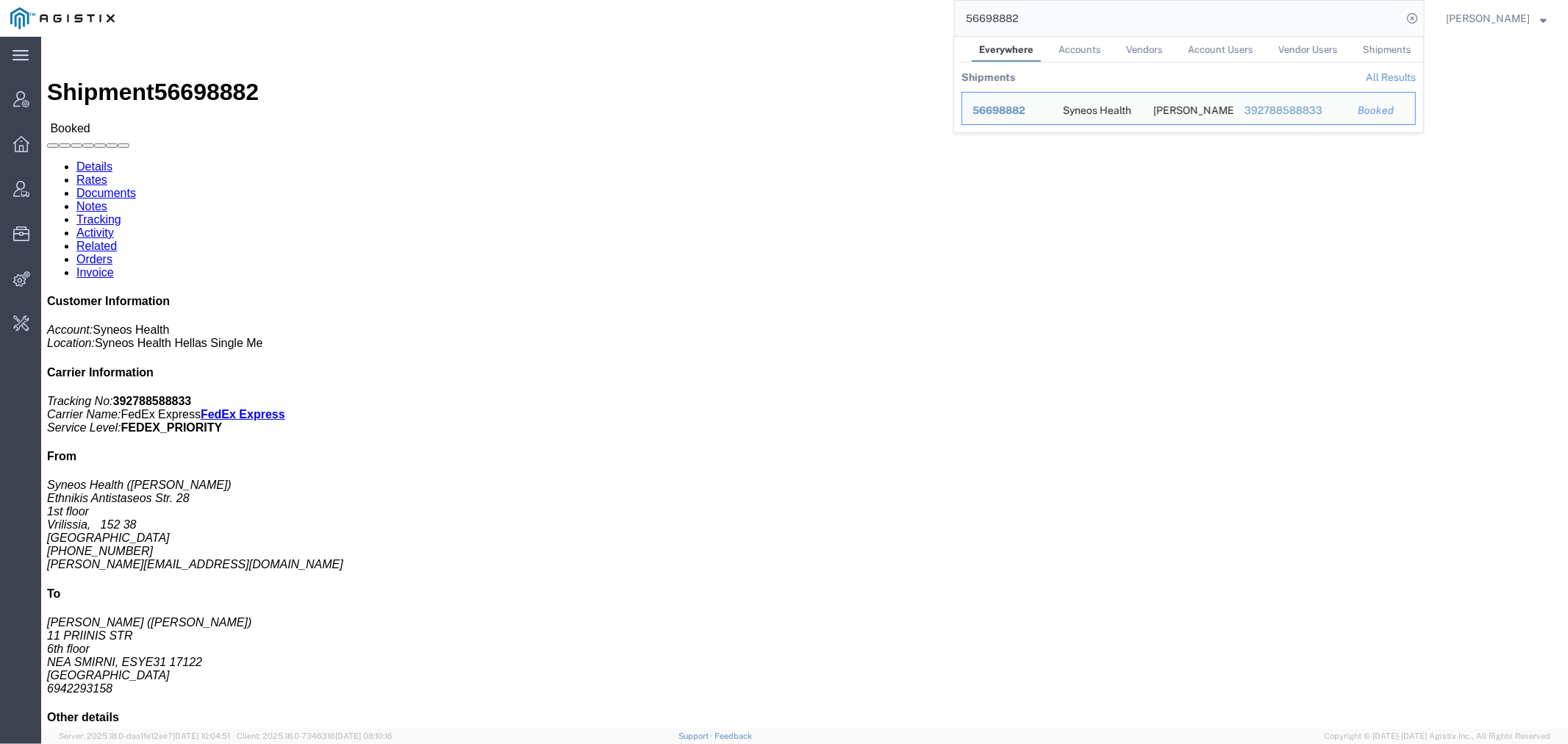
drag, startPoint x: 1066, startPoint y: 18, endPoint x: 644, endPoint y: 26, distance: 422.1
click at [702, 6] on div "56698882 Everywhere Accounts Vendors Account Users Vendor Users Shipments Shipm…" at bounding box center [775, 19] width 1299 height 37
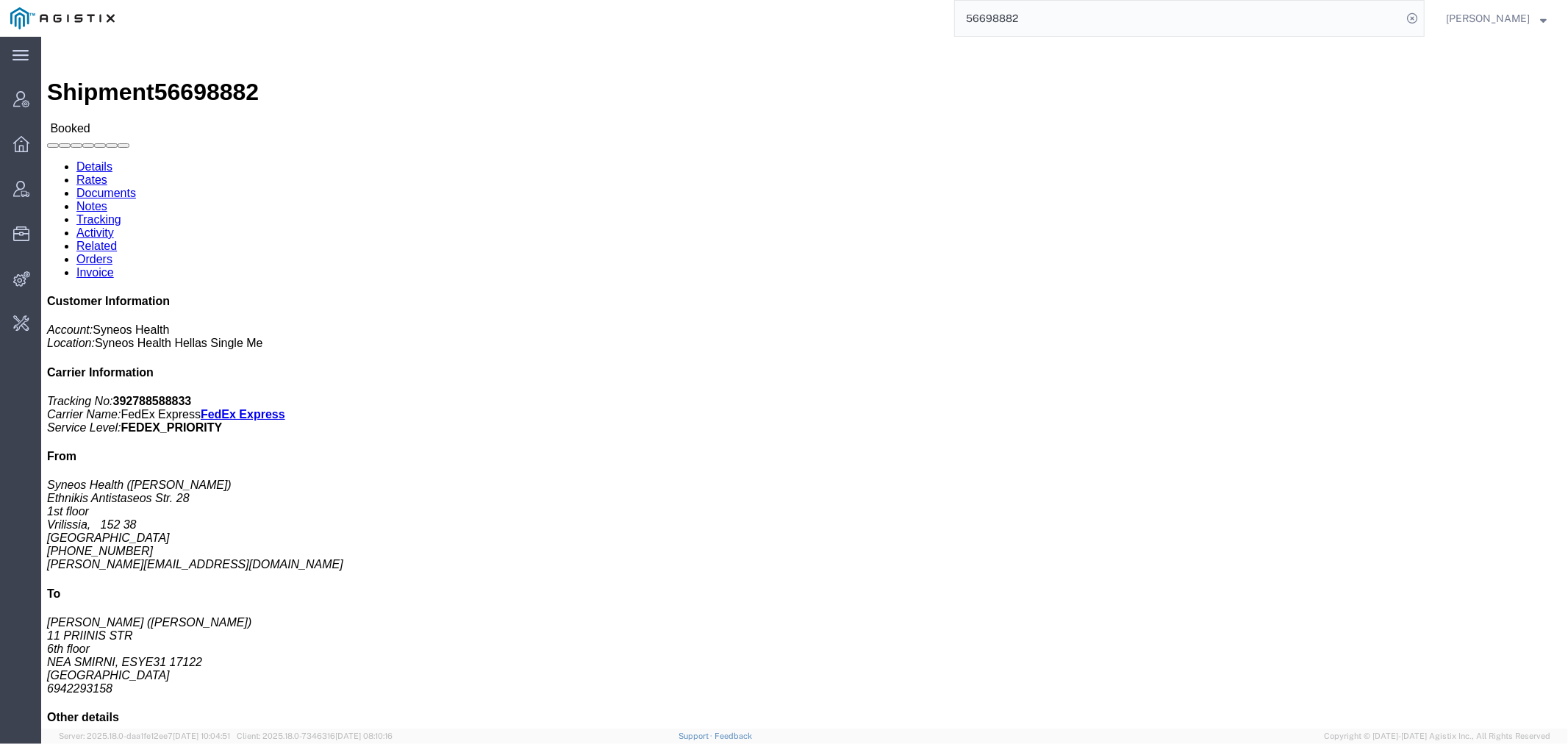
paste input "82335"
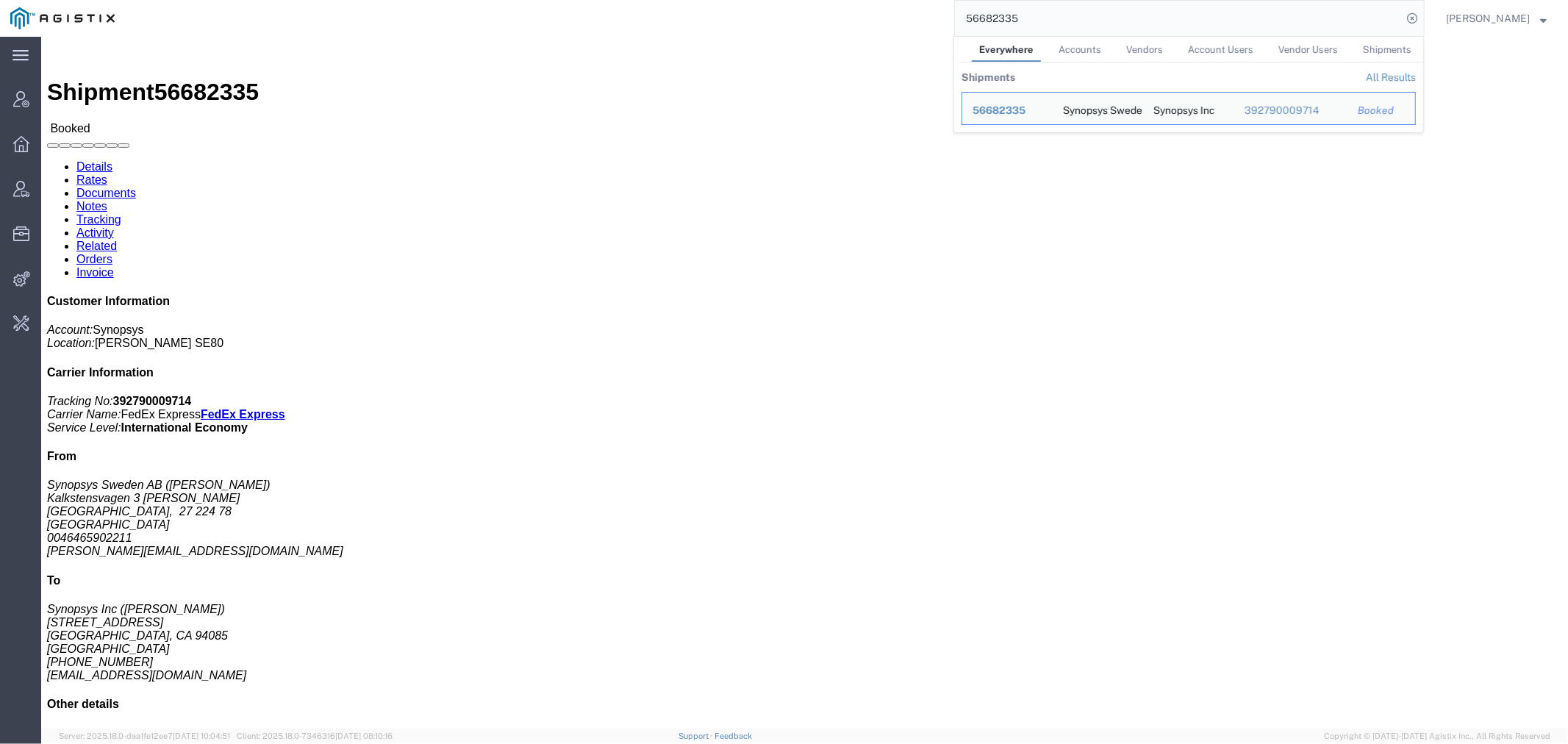
drag, startPoint x: 827, startPoint y: 12, endPoint x: 744, endPoint y: 27, distance: 84.3
click at [795, 15] on div "56682335 Everywhere Accounts Vendors Account Users Vendor Users Shipments Shipm…" at bounding box center [775, 19] width 1299 height 37
paste input "829"
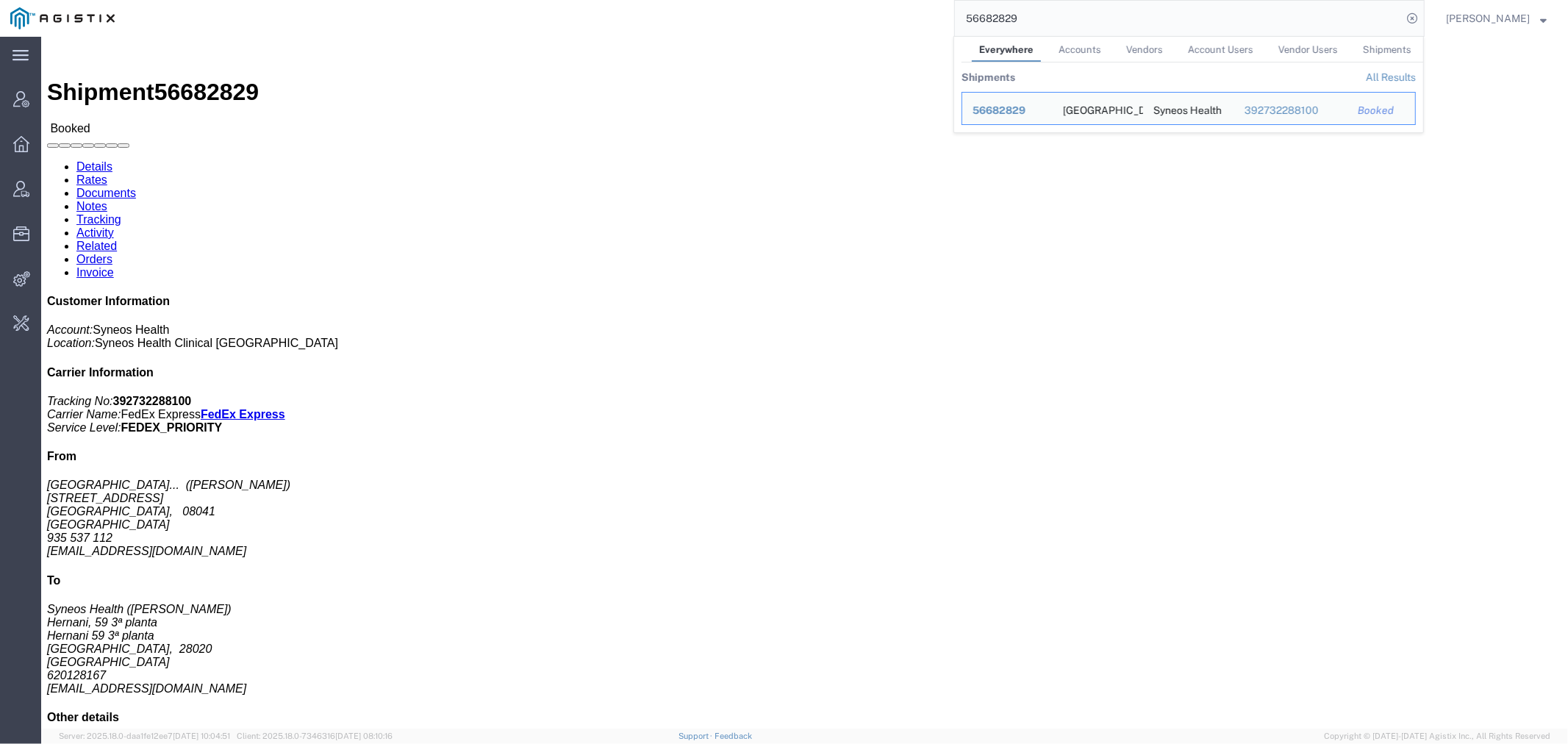
drag, startPoint x: 1077, startPoint y: 21, endPoint x: 702, endPoint y: 8, distance: 375.2
click at [816, 8] on div "56682829 Everywhere Accounts Vendors Account Users Vendor Users Shipments Shipm…" at bounding box center [775, 19] width 1299 height 37
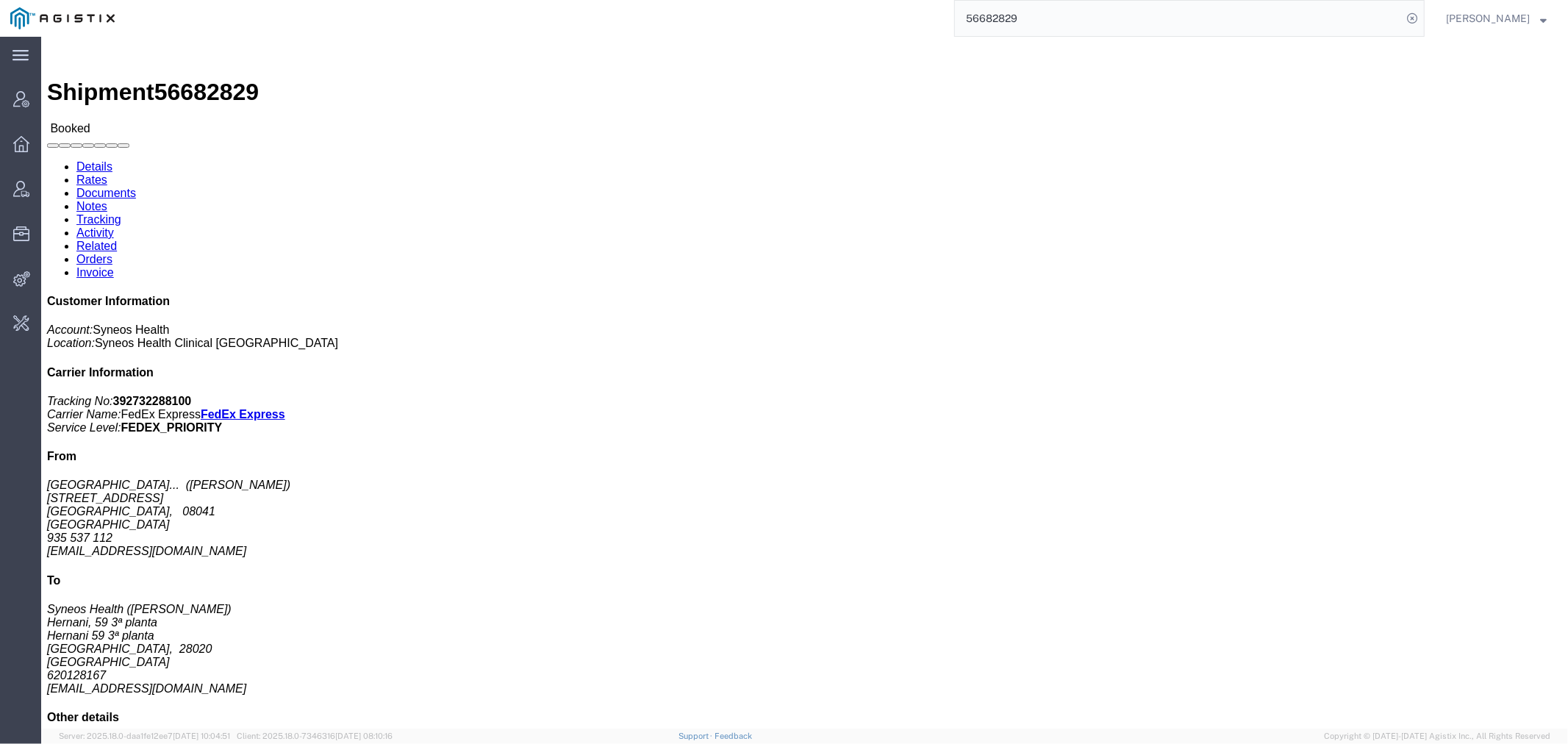
paste input "99274"
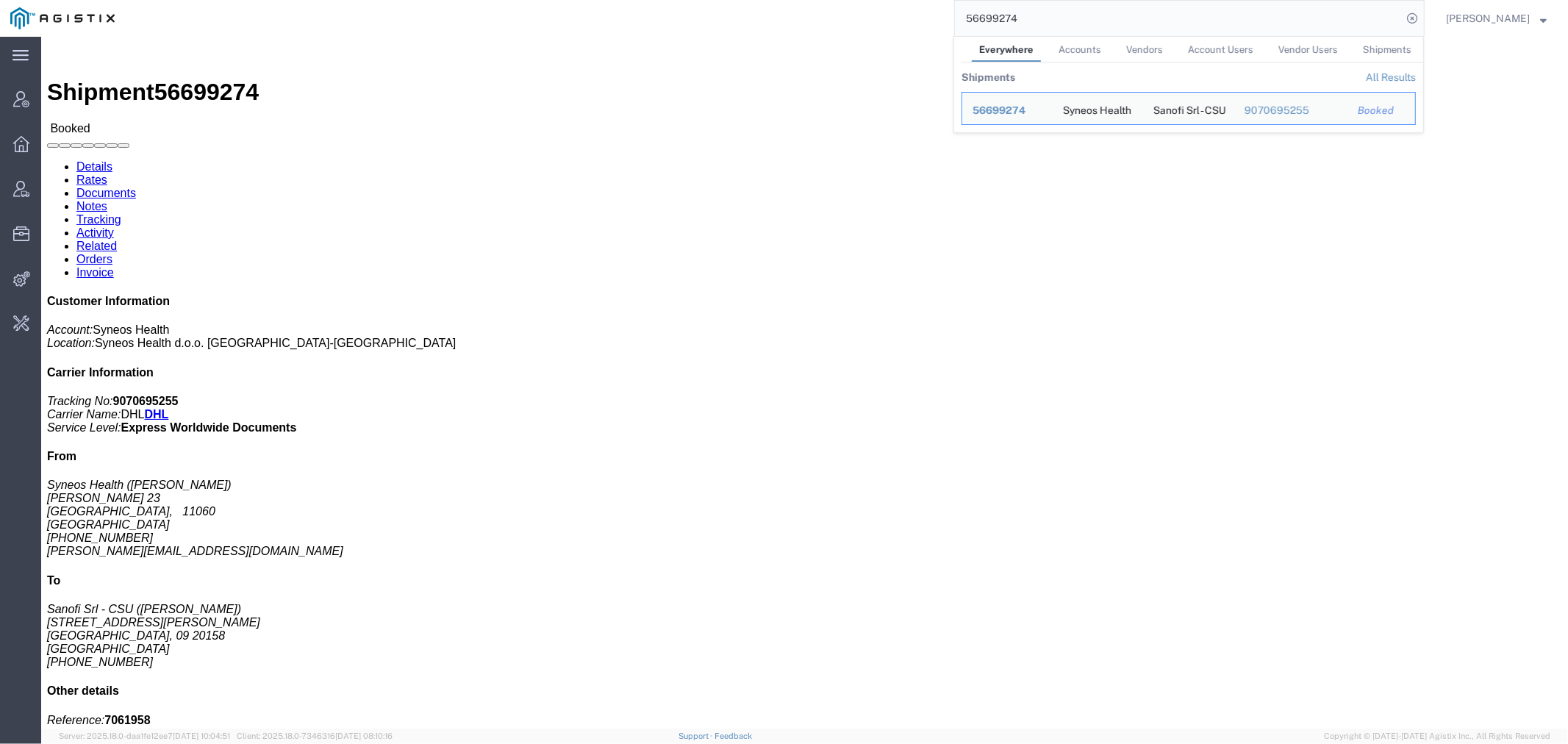
drag, startPoint x: 1107, startPoint y: 19, endPoint x: 569, endPoint y: 17, distance: 538.0
click at [760, 17] on div "56699274 Everywhere Accounts Vendors Account Users Vendor Users Shipments Shipm…" at bounding box center [775, 19] width 1299 height 37
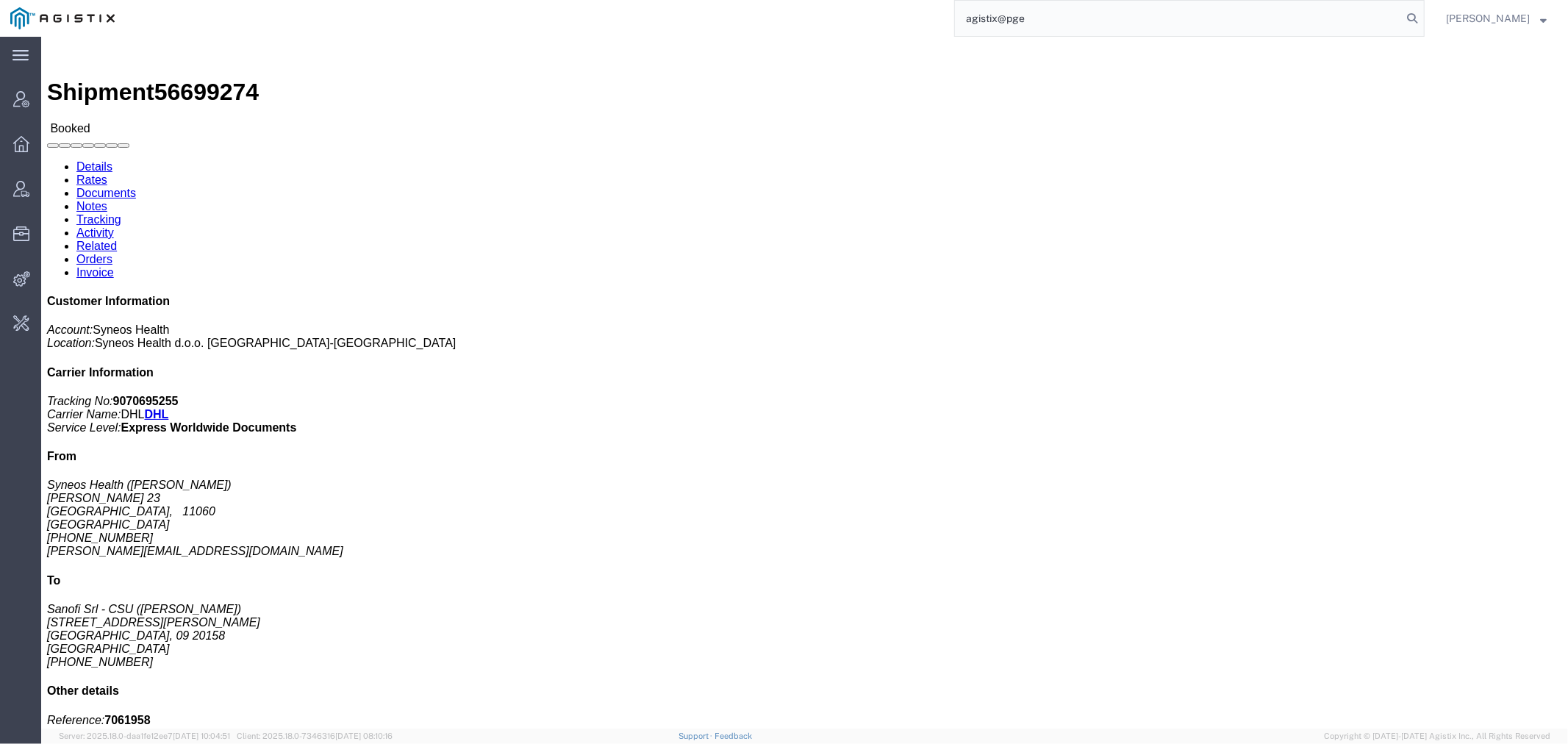
type input "agistix@pge"
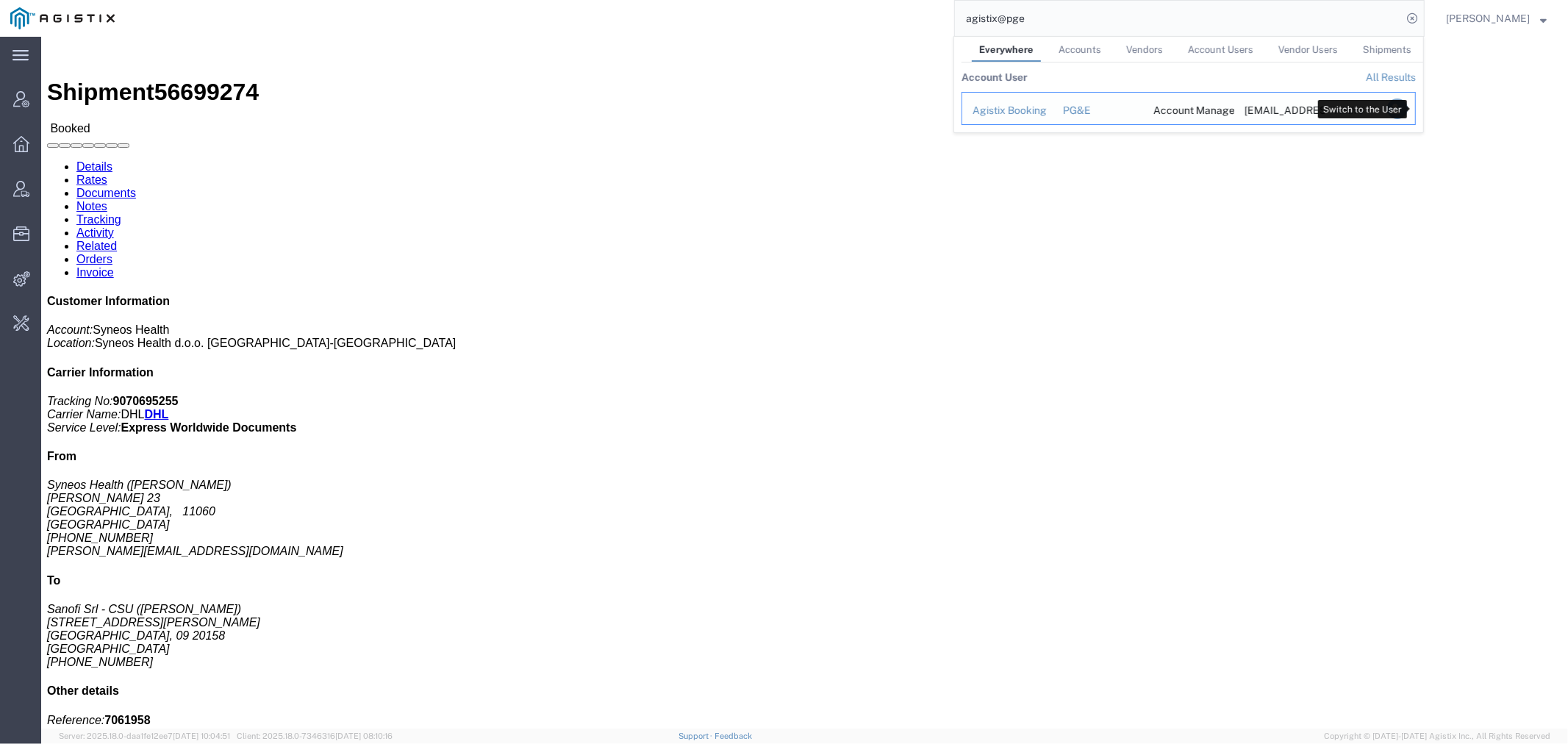
click at [1407, 109] on icon "Search Results" at bounding box center [1397, 108] width 21 height 21
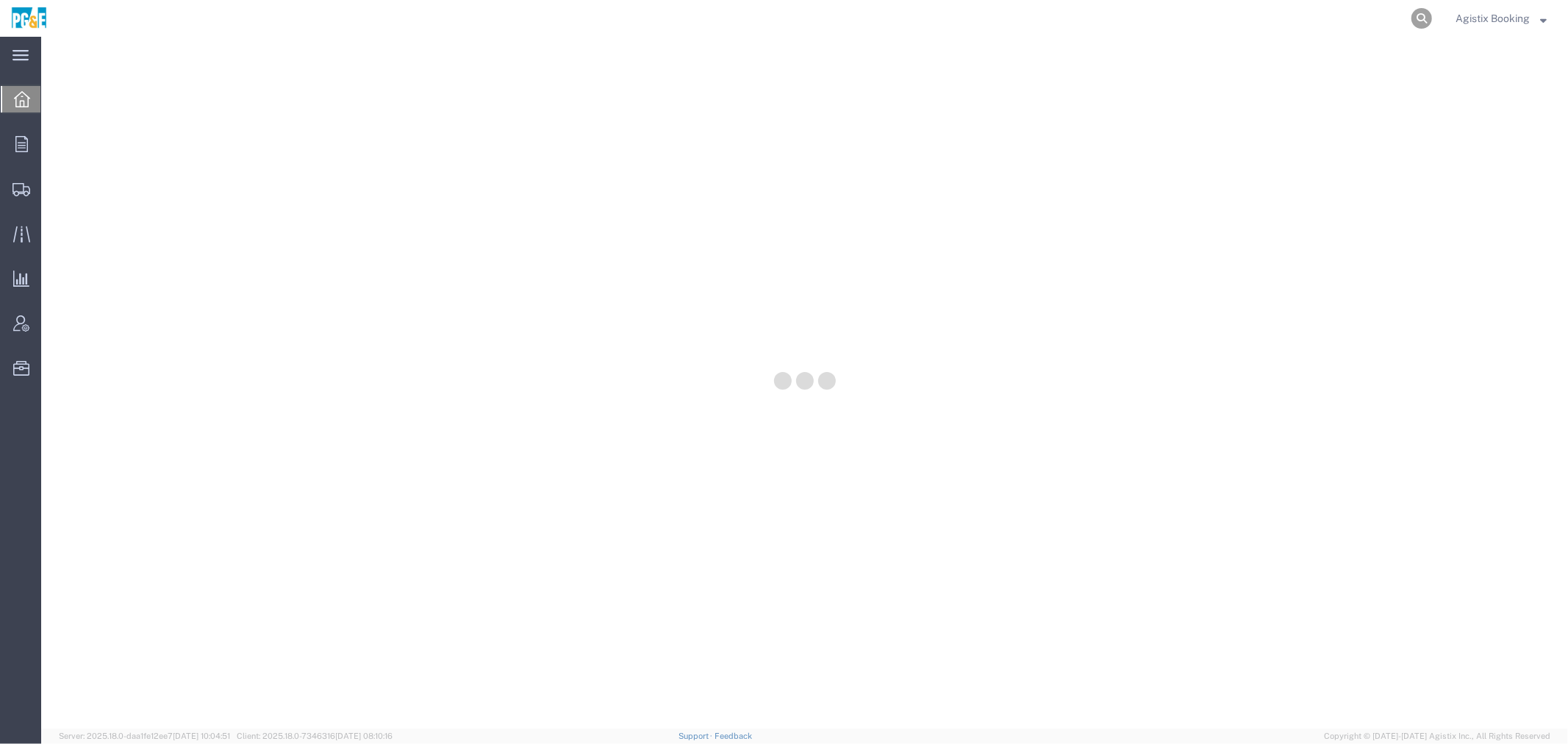
click at [1416, 17] on icon at bounding box center [1421, 18] width 21 height 21
paste input "56700466"
type input "56700466"
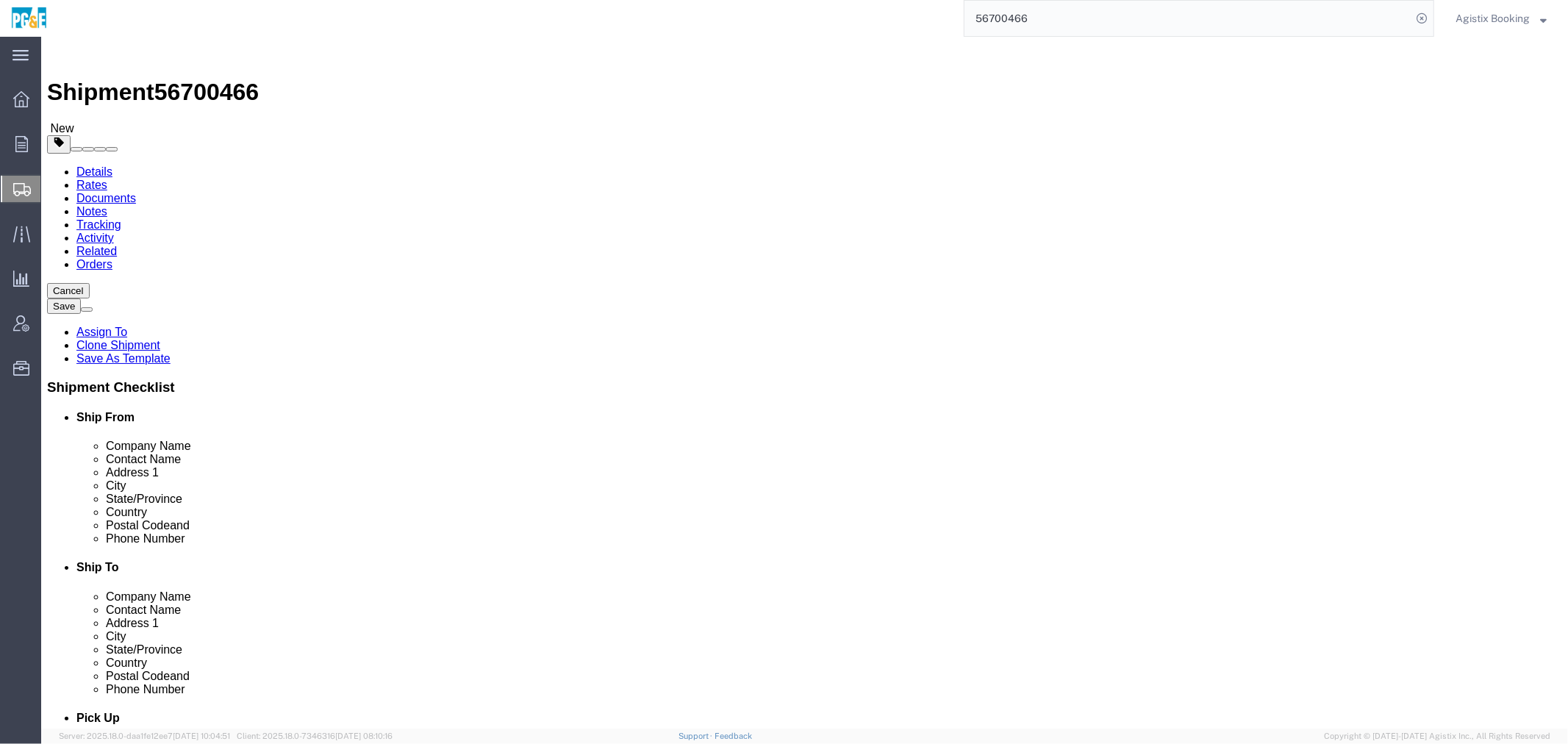
select select
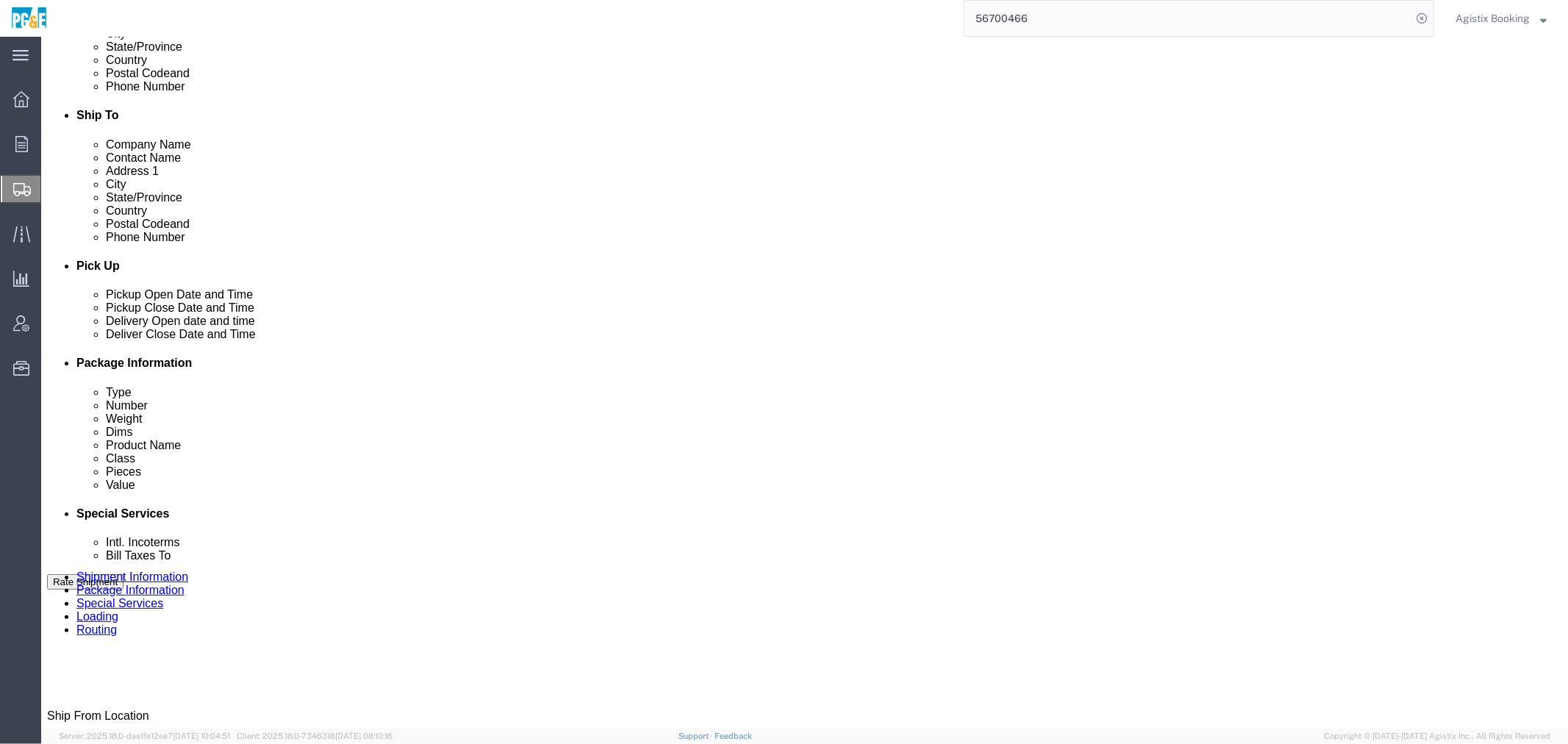
scroll to position [400, 0]
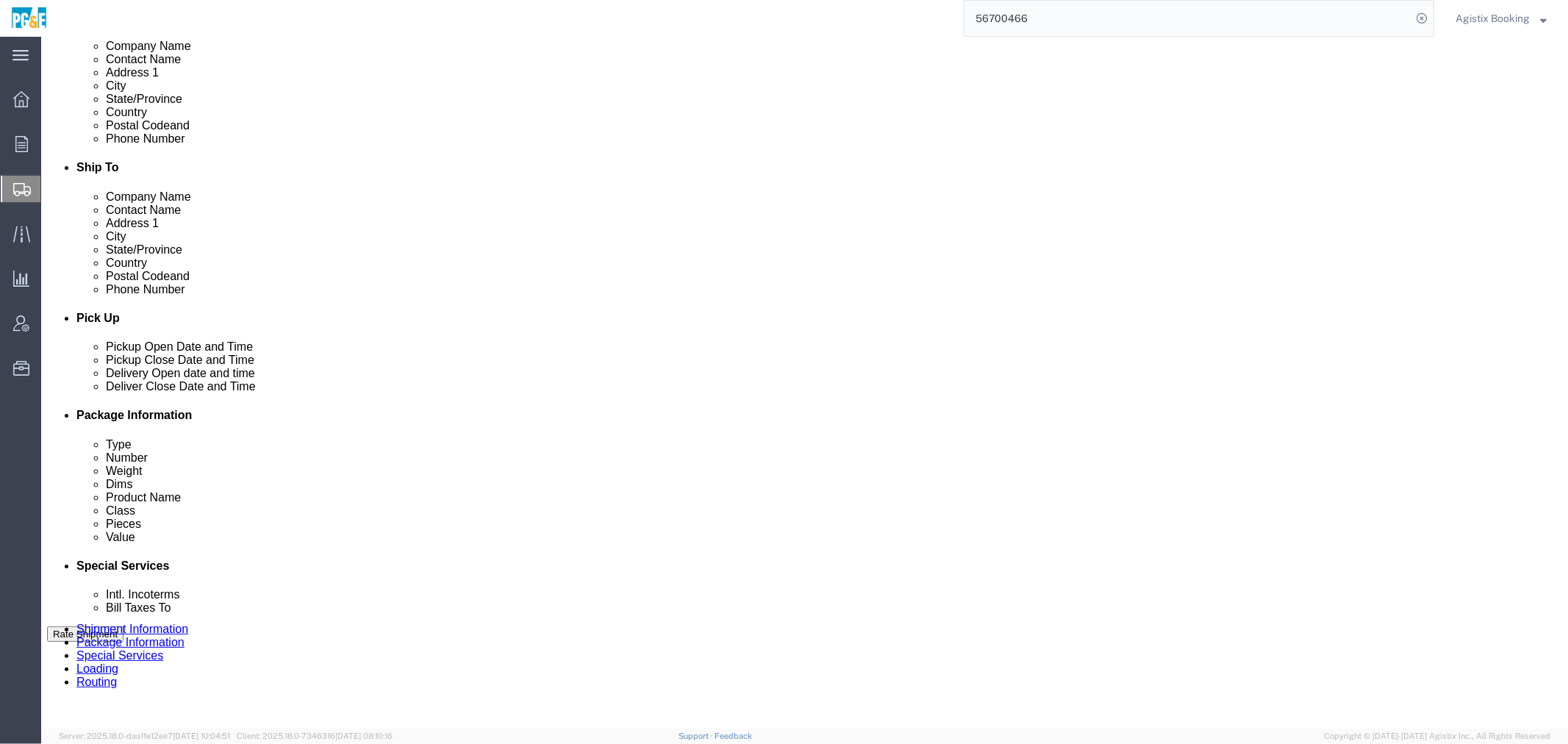
drag, startPoint x: 190, startPoint y: 96, endPoint x: 441, endPoint y: 239, distance: 288.9
click icon
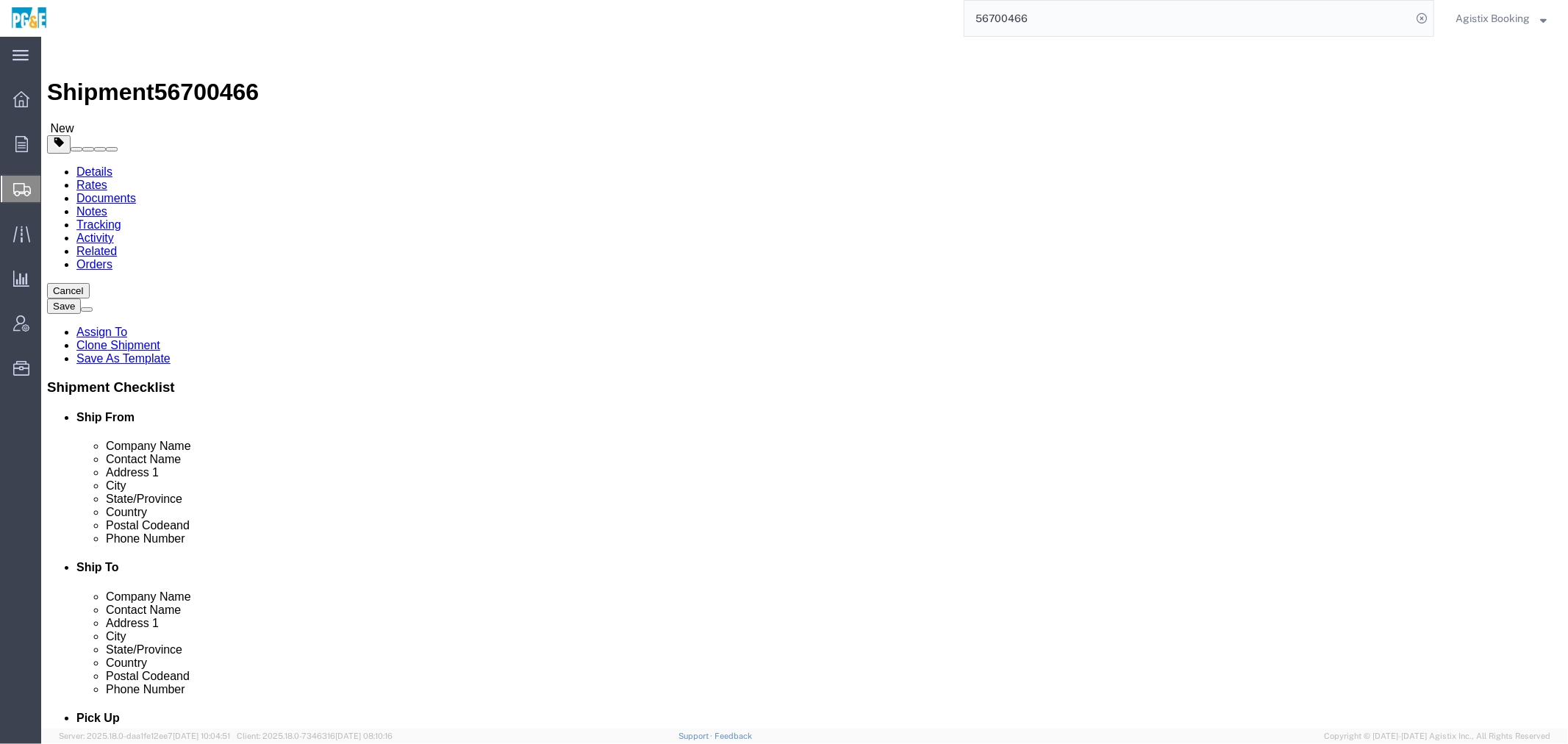
click link "Special Services"
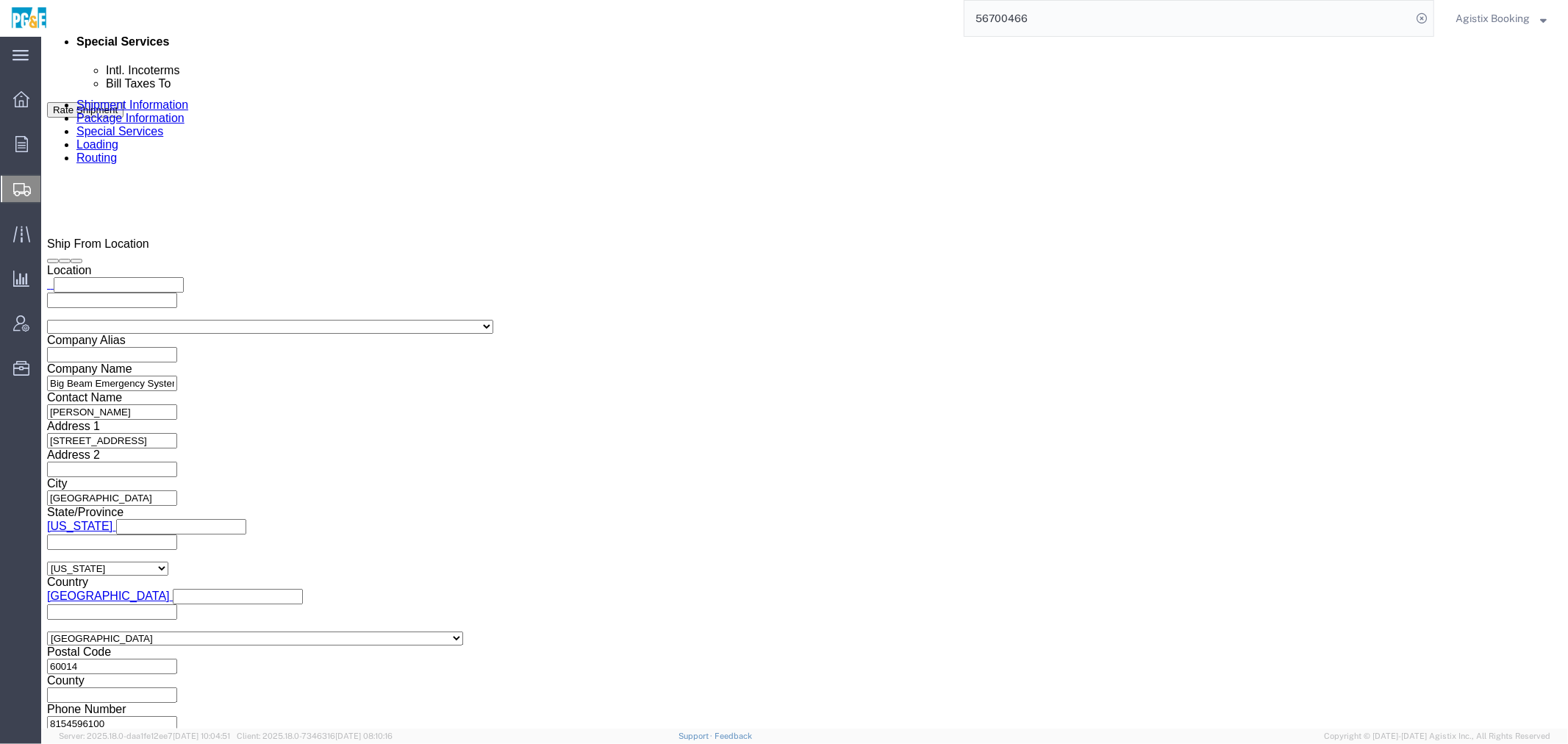
scroll to position [980, 0]
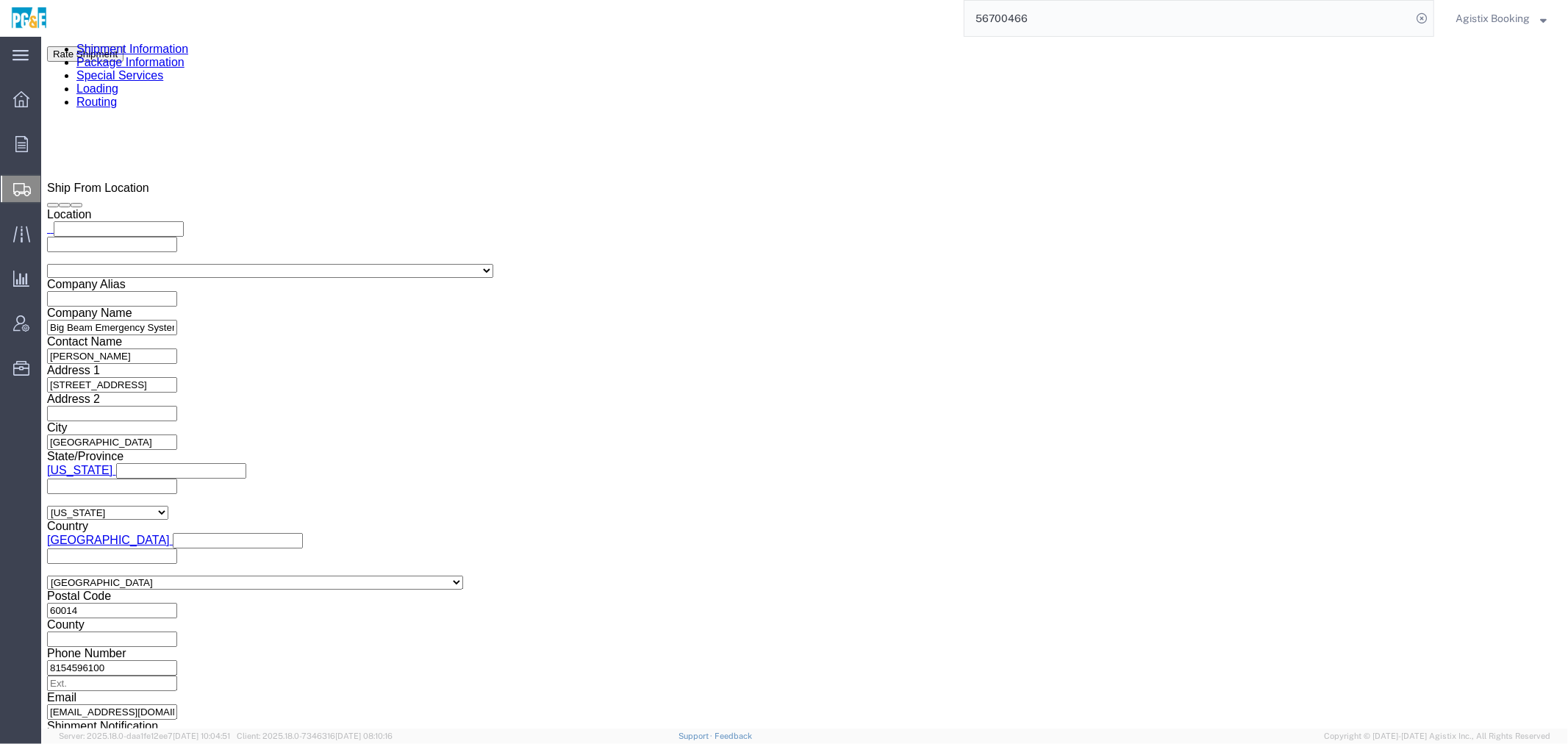
click textarea
paste textarea "Shipment #XXXXXXX has been booked. Once confirmed by the carrier, the BOL will …"
click span "56700466"
copy span "56700466"
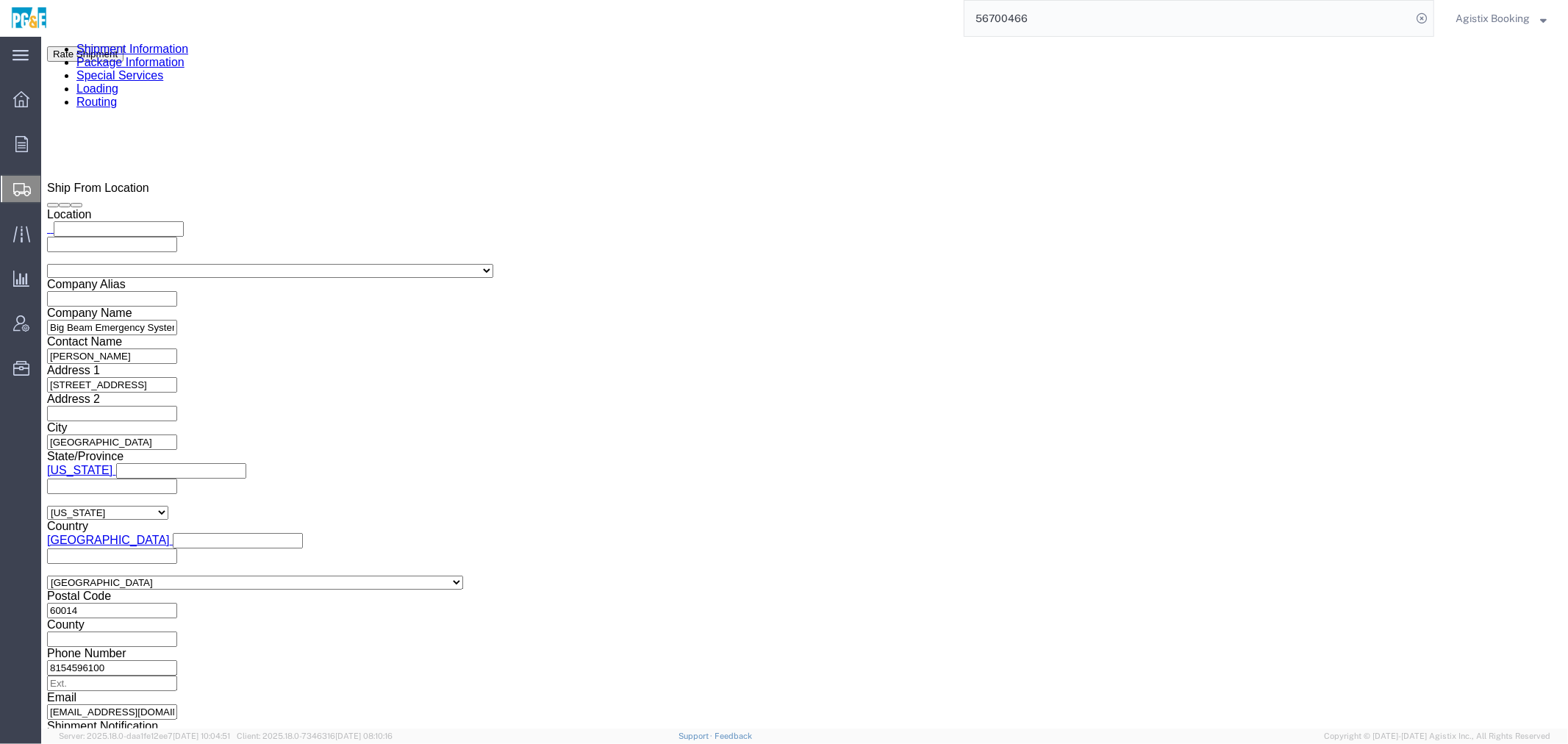
click textarea "Shipment #XXXXXXX has been booked. Once confirmed by the carrier, the BOL will …"
paste textarea "56700466"
type textarea "Shipment #56700466 has been booked. Once confirmed by the carrier, the BOL will…"
click icon
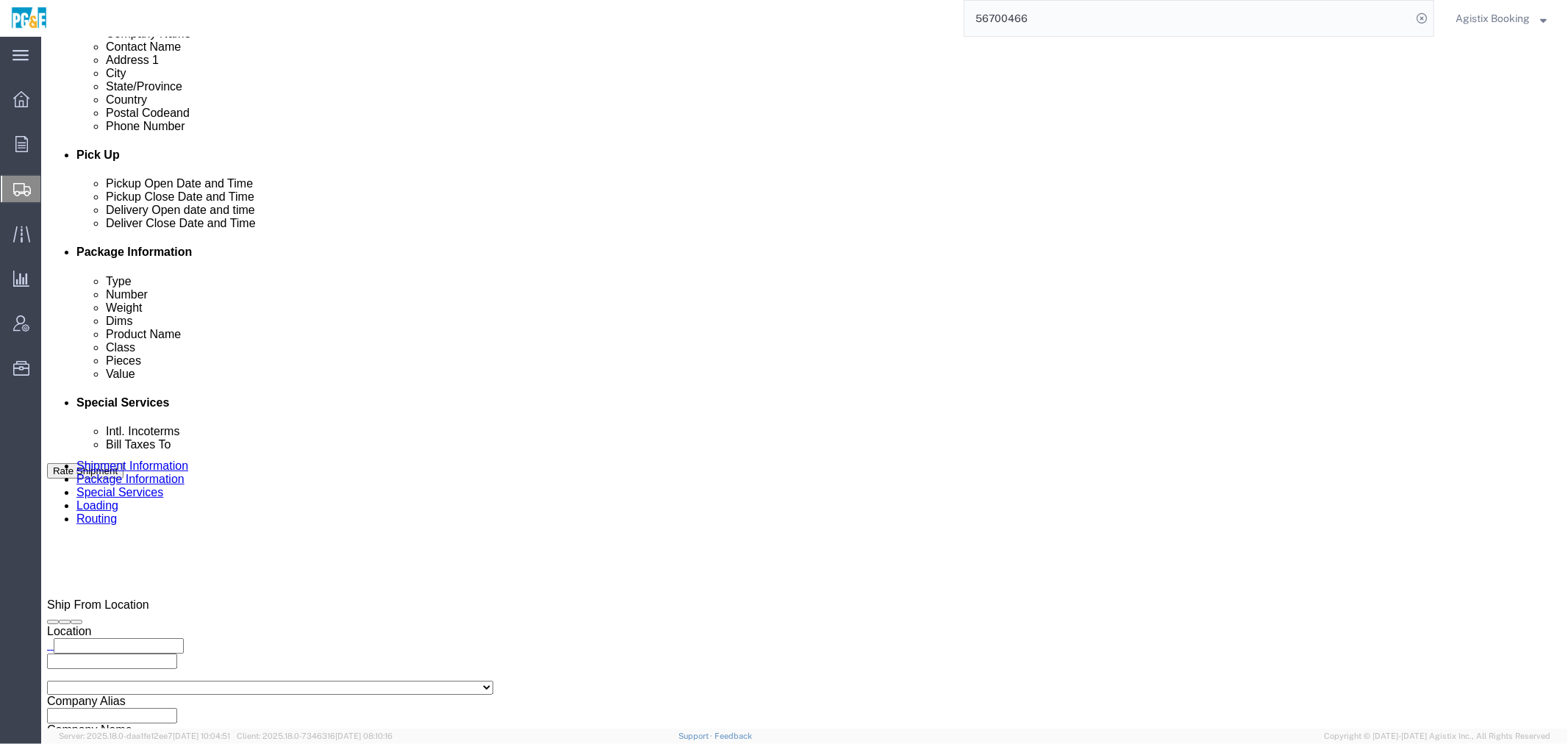
click div
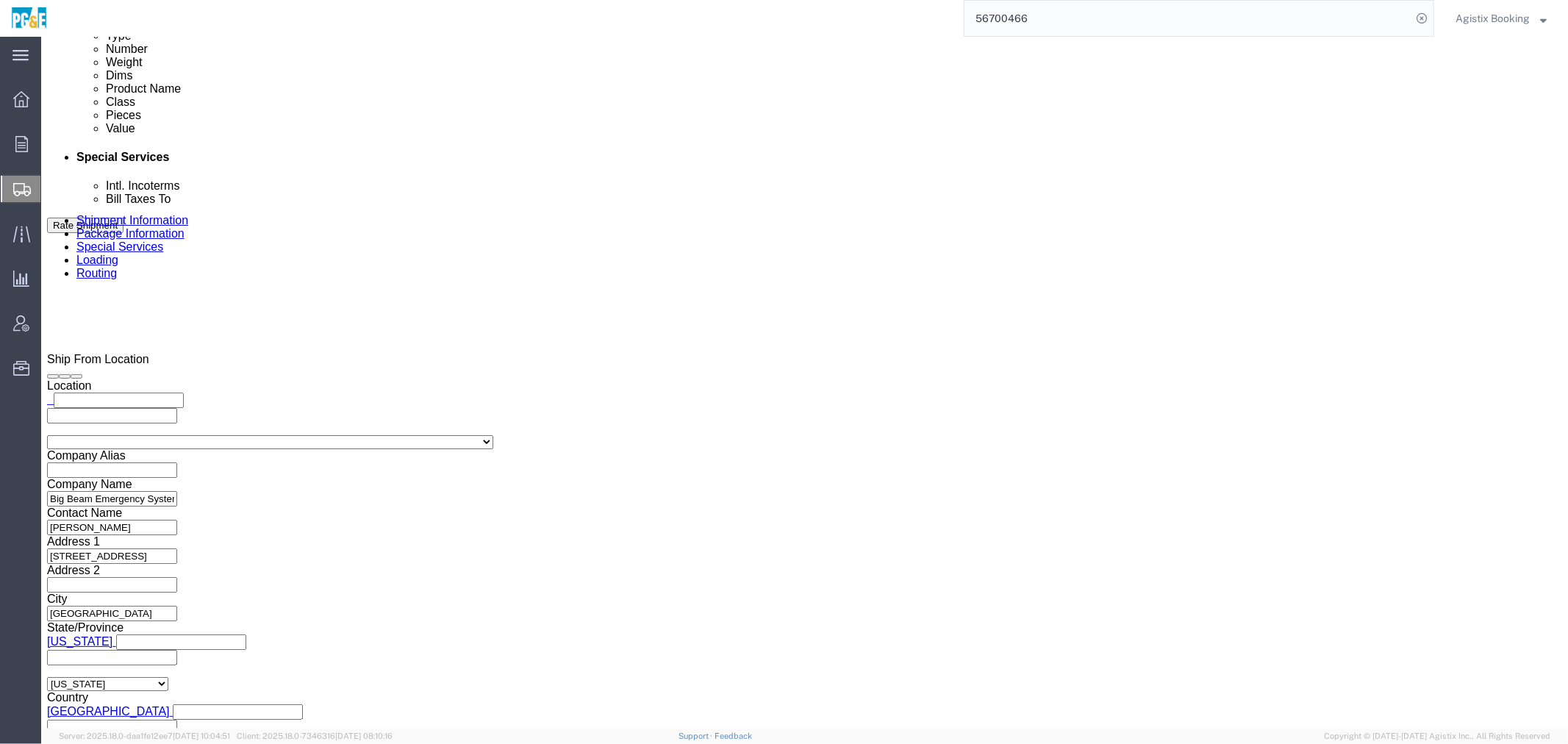
click button "Apply"
click div
click button "Apply"
click button "Rate Shipment"
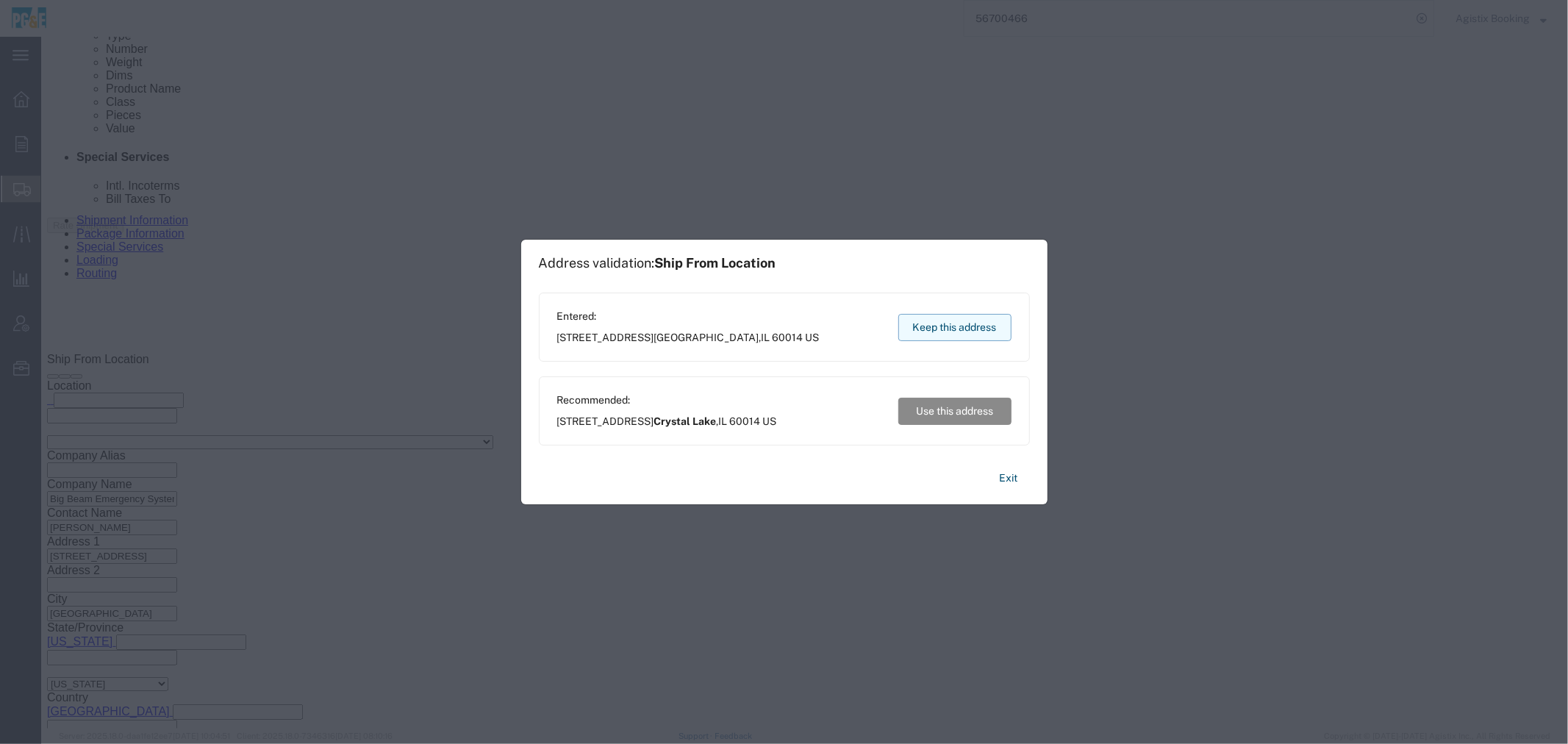
click at [977, 321] on button "Keep this address" at bounding box center [955, 327] width 114 height 27
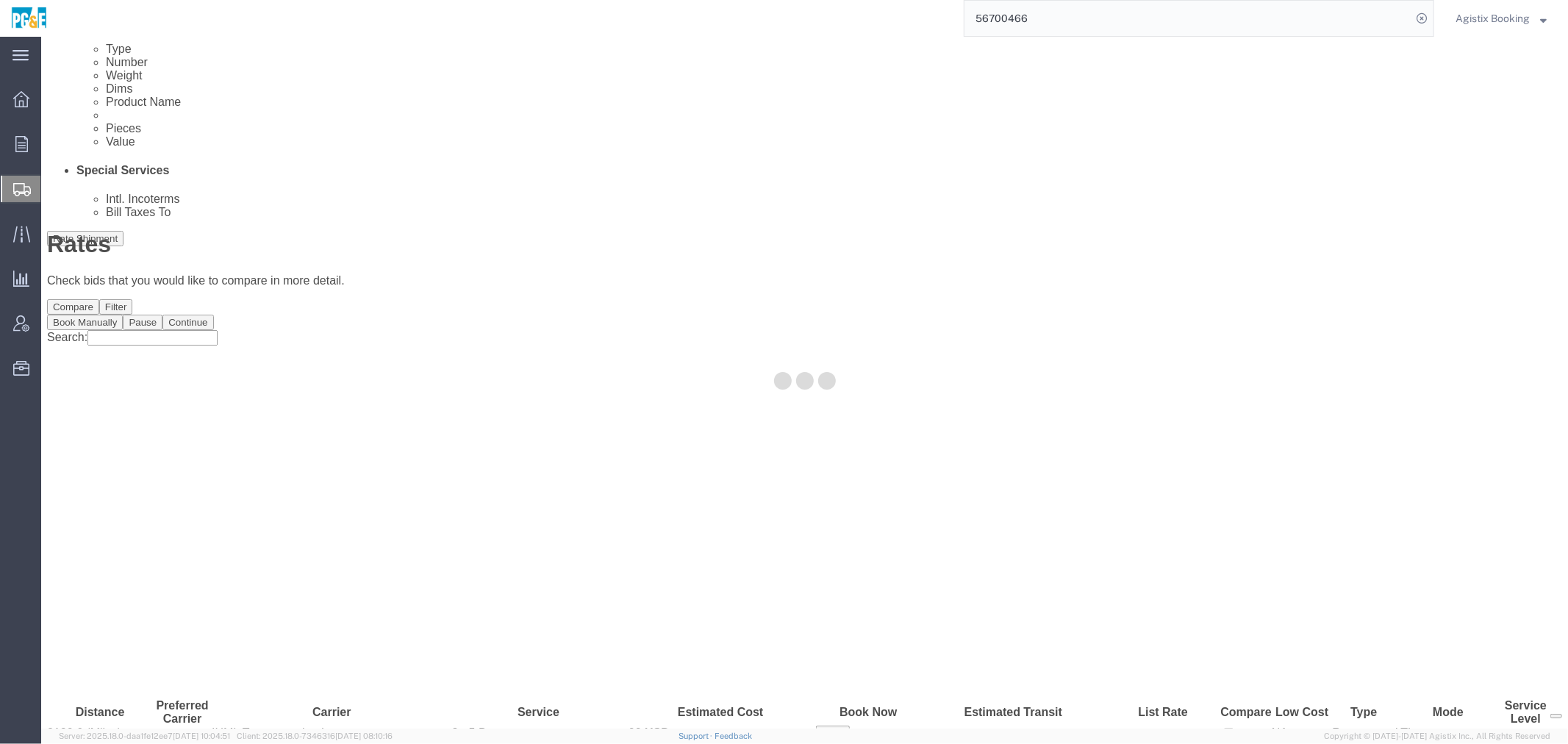
scroll to position [0, 0]
